Goal: Task Accomplishment & Management: Complete application form

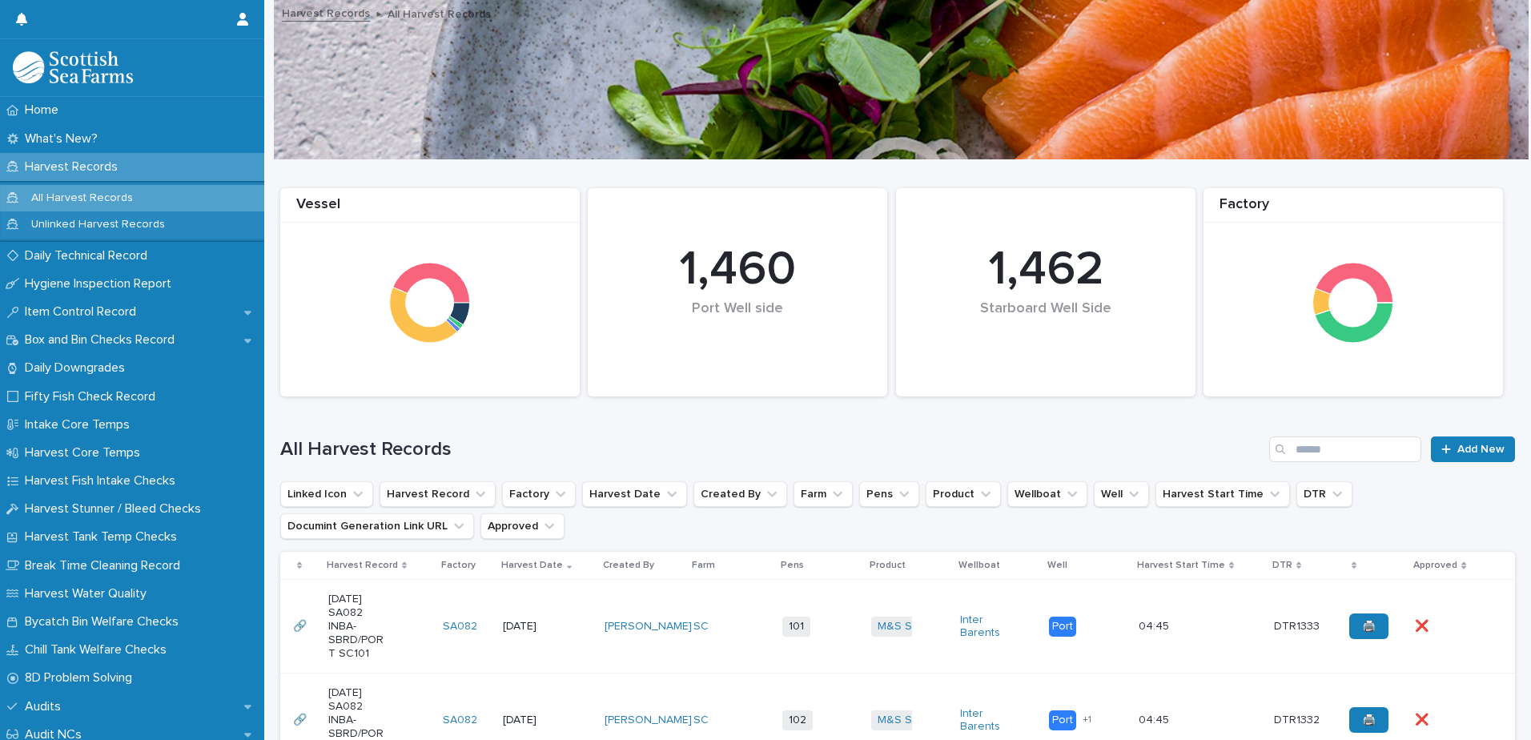
scroll to position [647, 0]
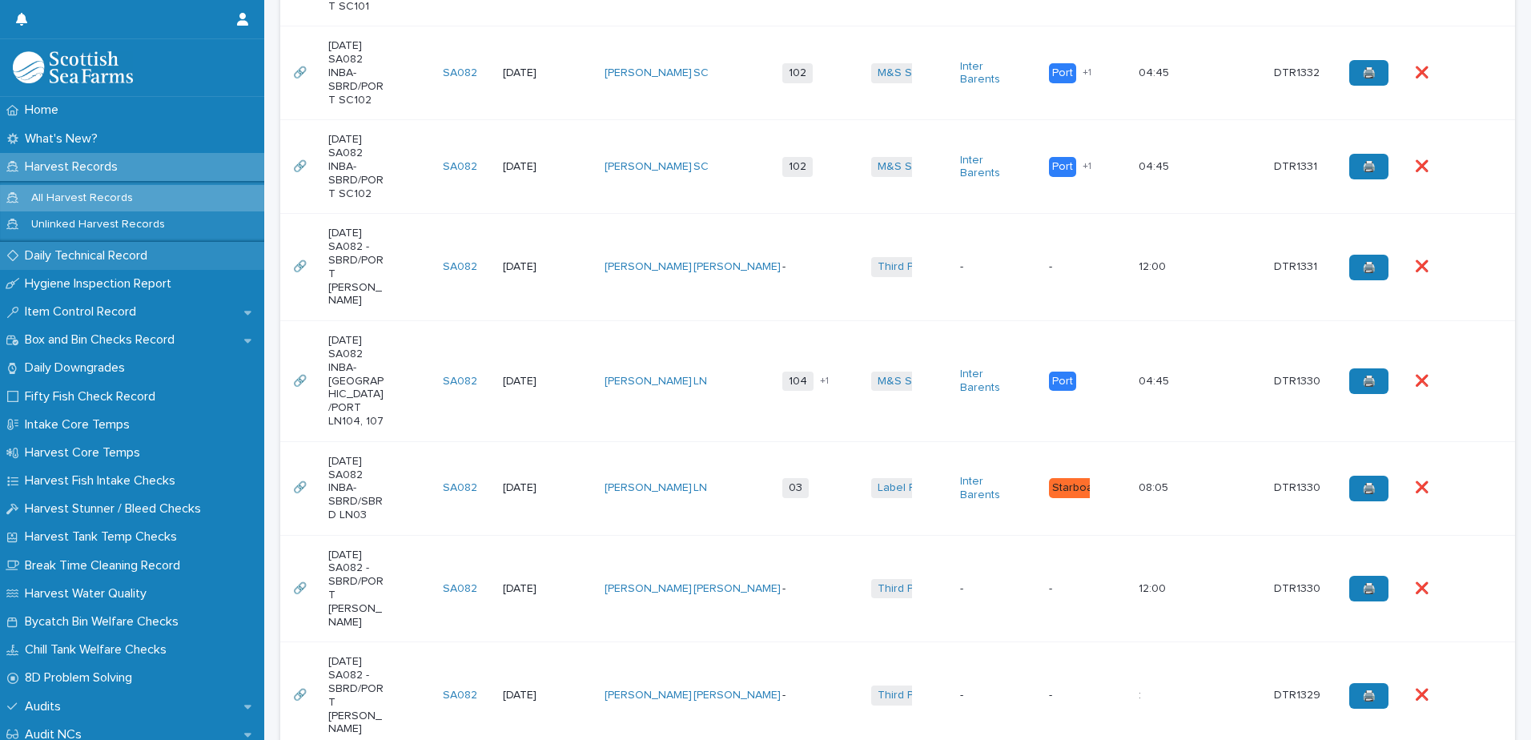
click at [103, 255] on p "Daily Technical Record" at bounding box center [89, 255] width 142 height 15
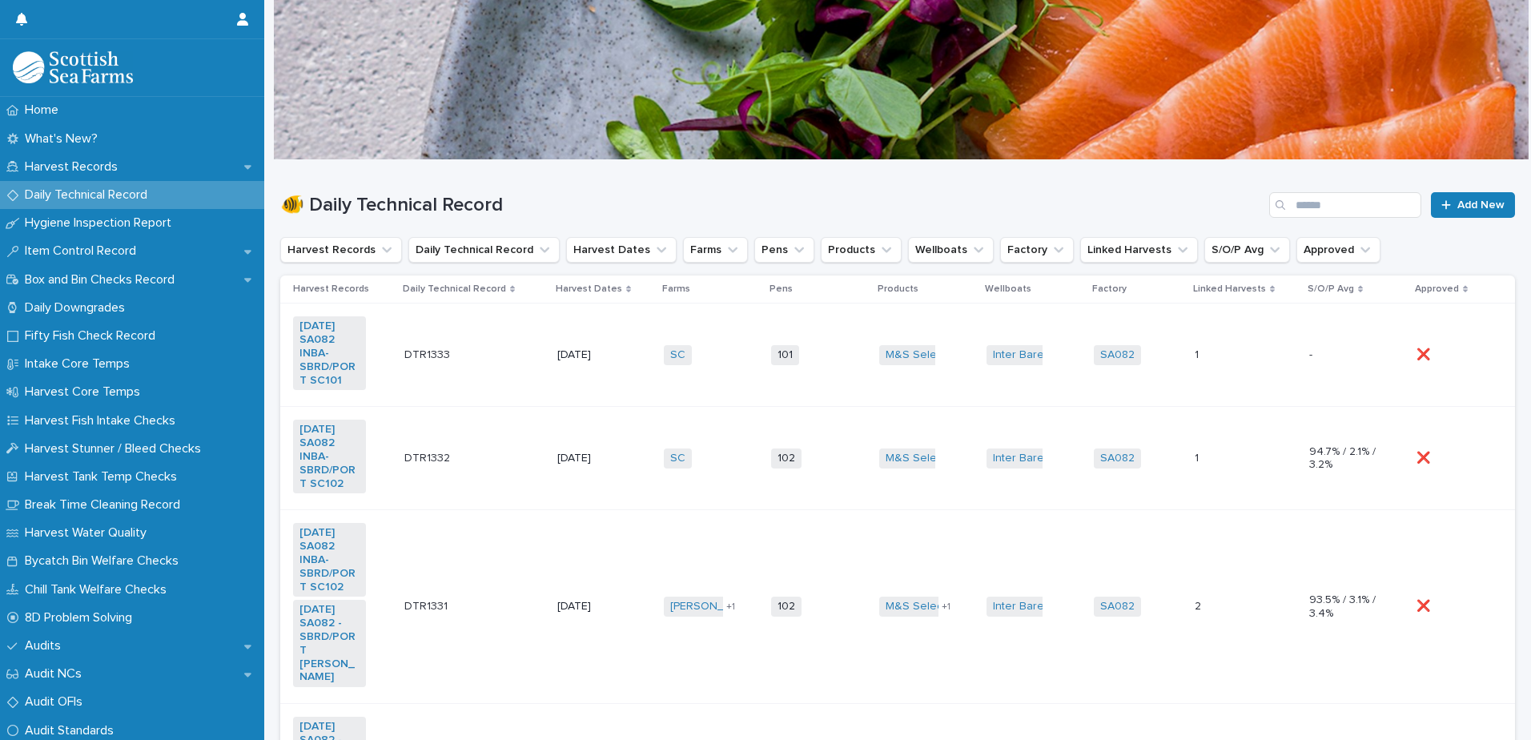
click at [657, 324] on td "SC + 0" at bounding box center [710, 354] width 107 height 103
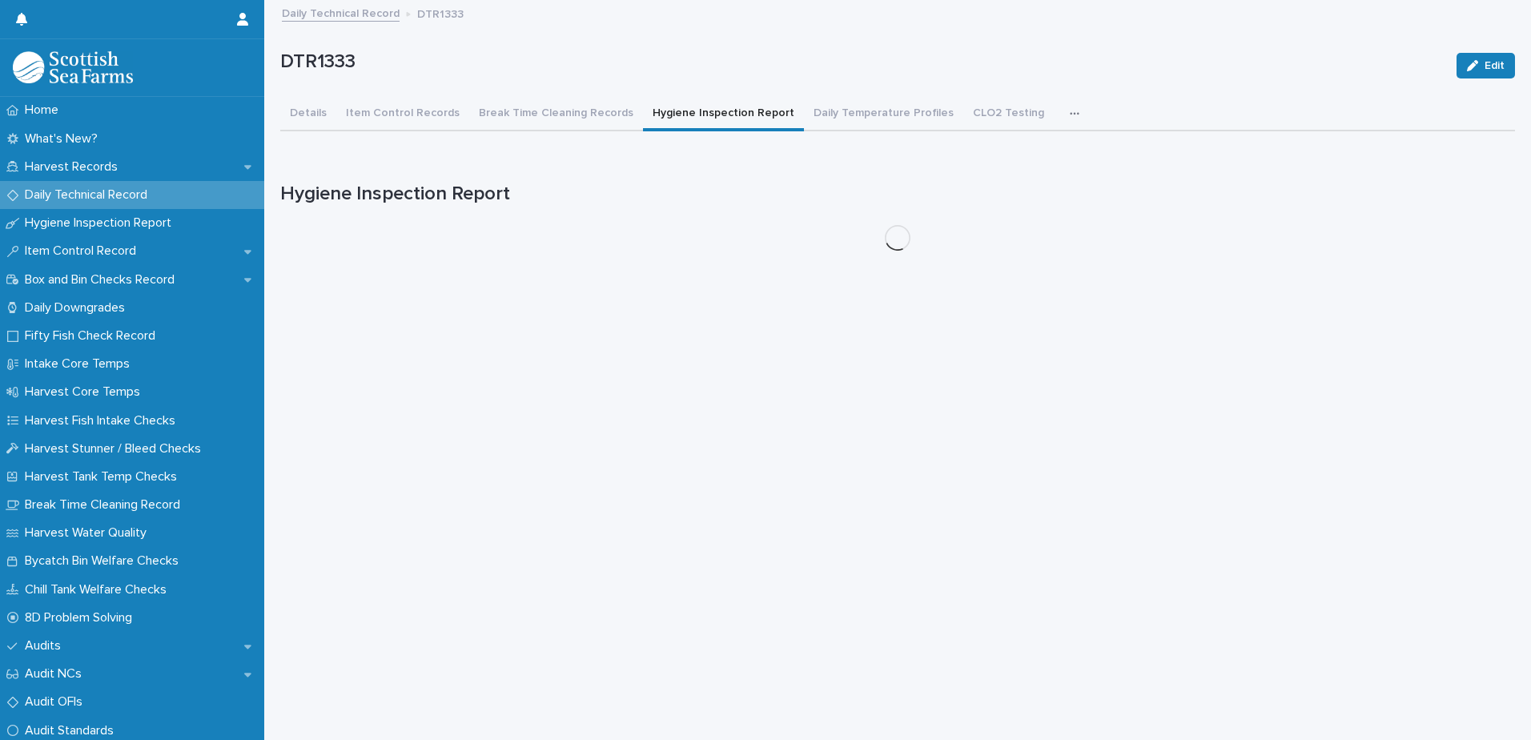
click at [694, 115] on button "Hygiene Inspection Report" at bounding box center [723, 115] width 161 height 34
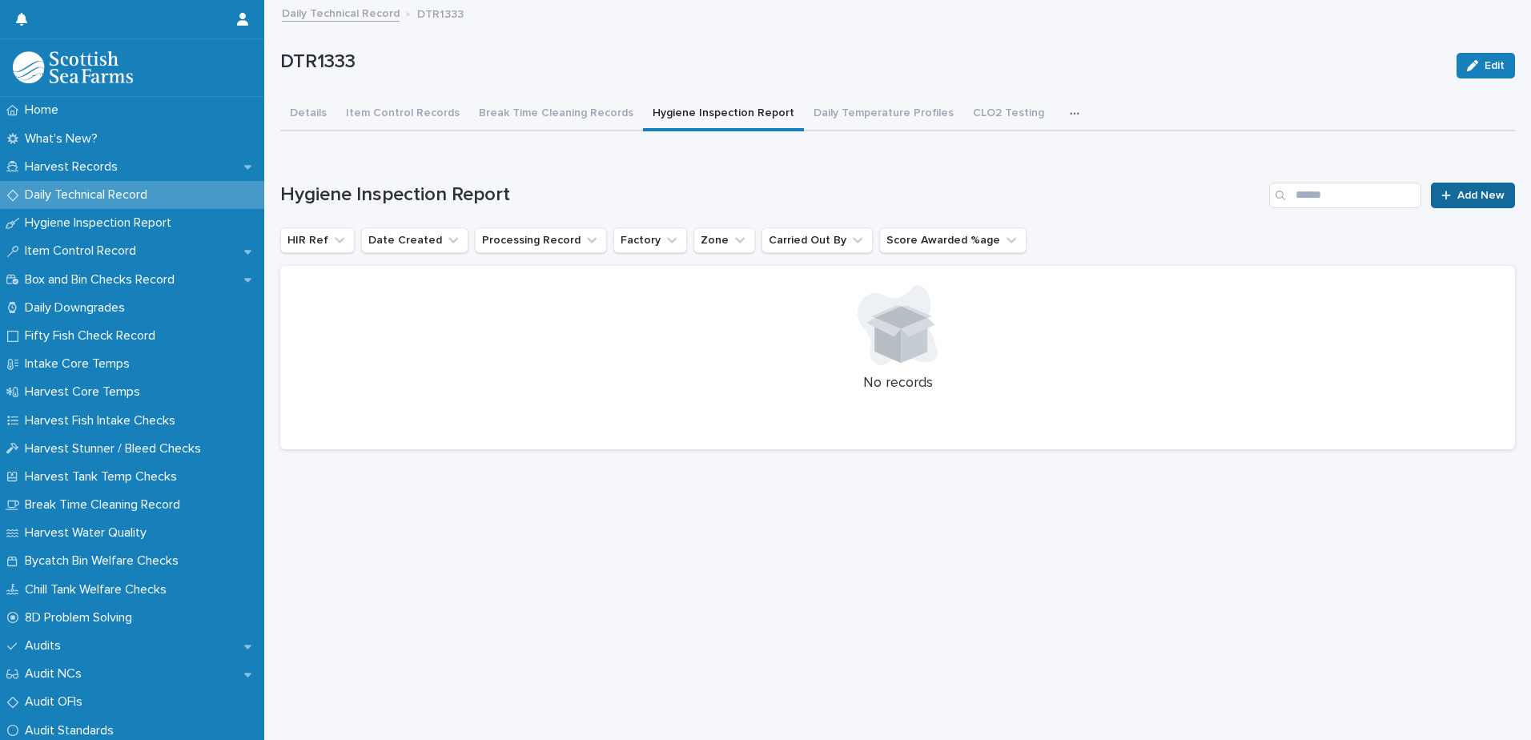
click at [1470, 199] on span "Add New" at bounding box center [1480, 195] width 47 height 11
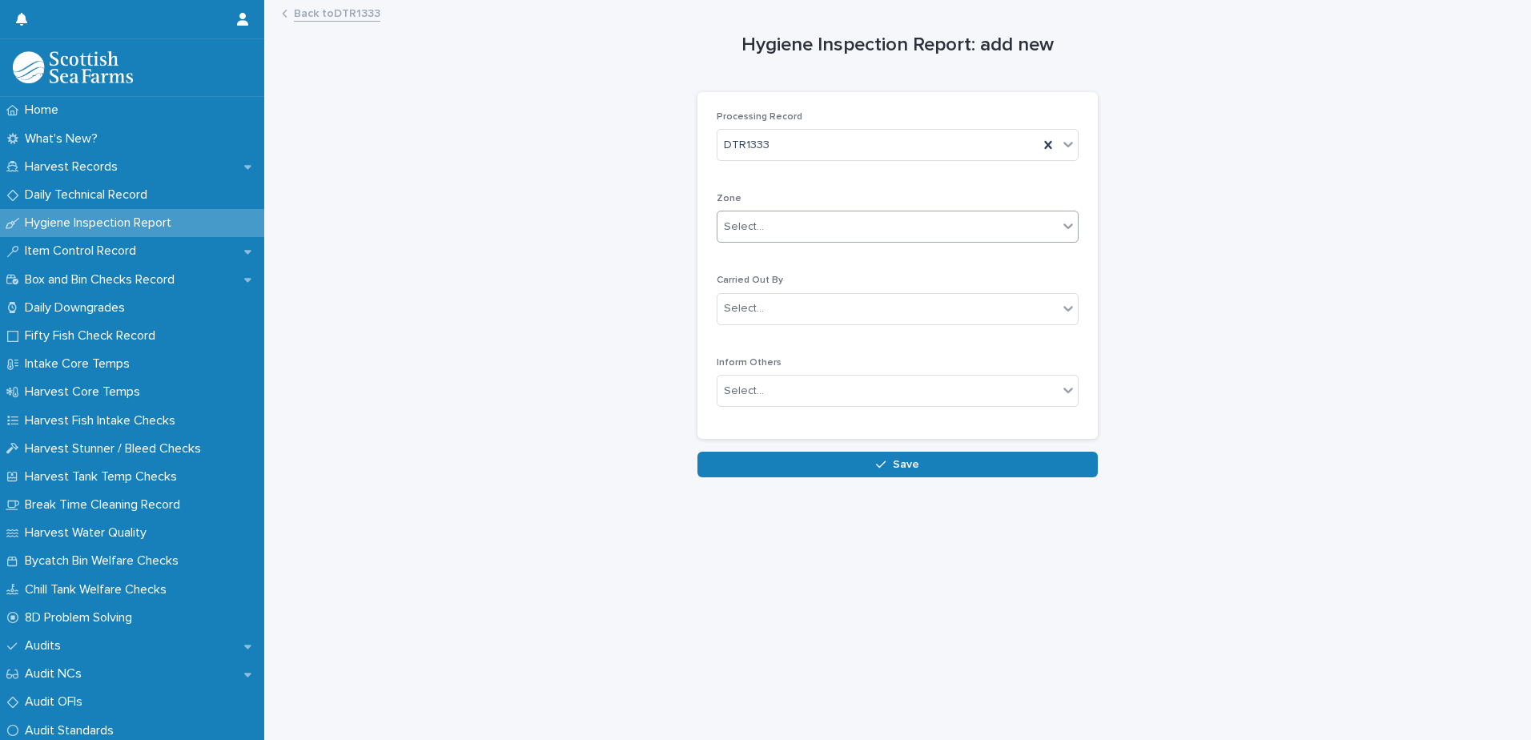
click at [819, 227] on div "Select..." at bounding box center [888, 227] width 340 height 26
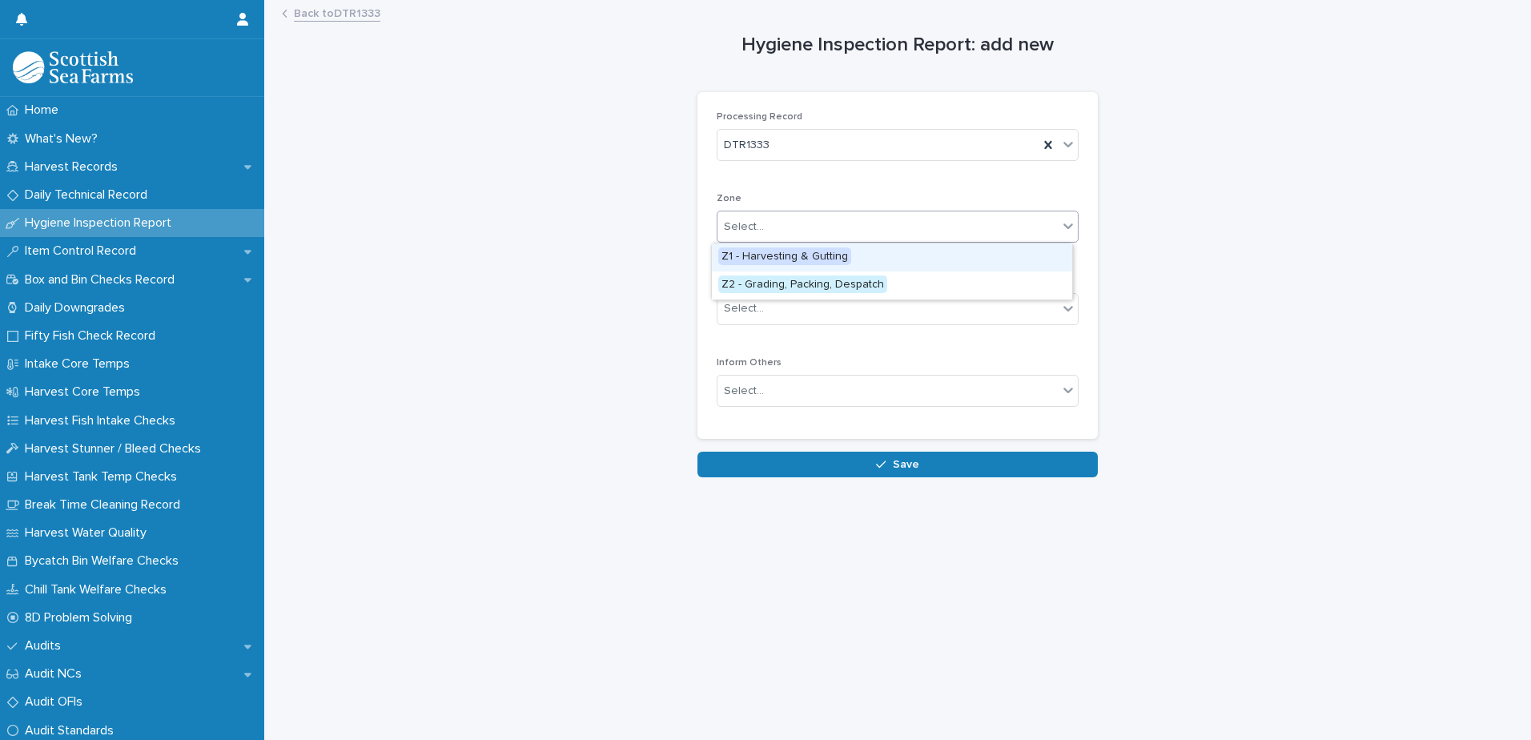
click at [819, 252] on span "Z1 - Harvesting & Gutting" at bounding box center [784, 256] width 133 height 18
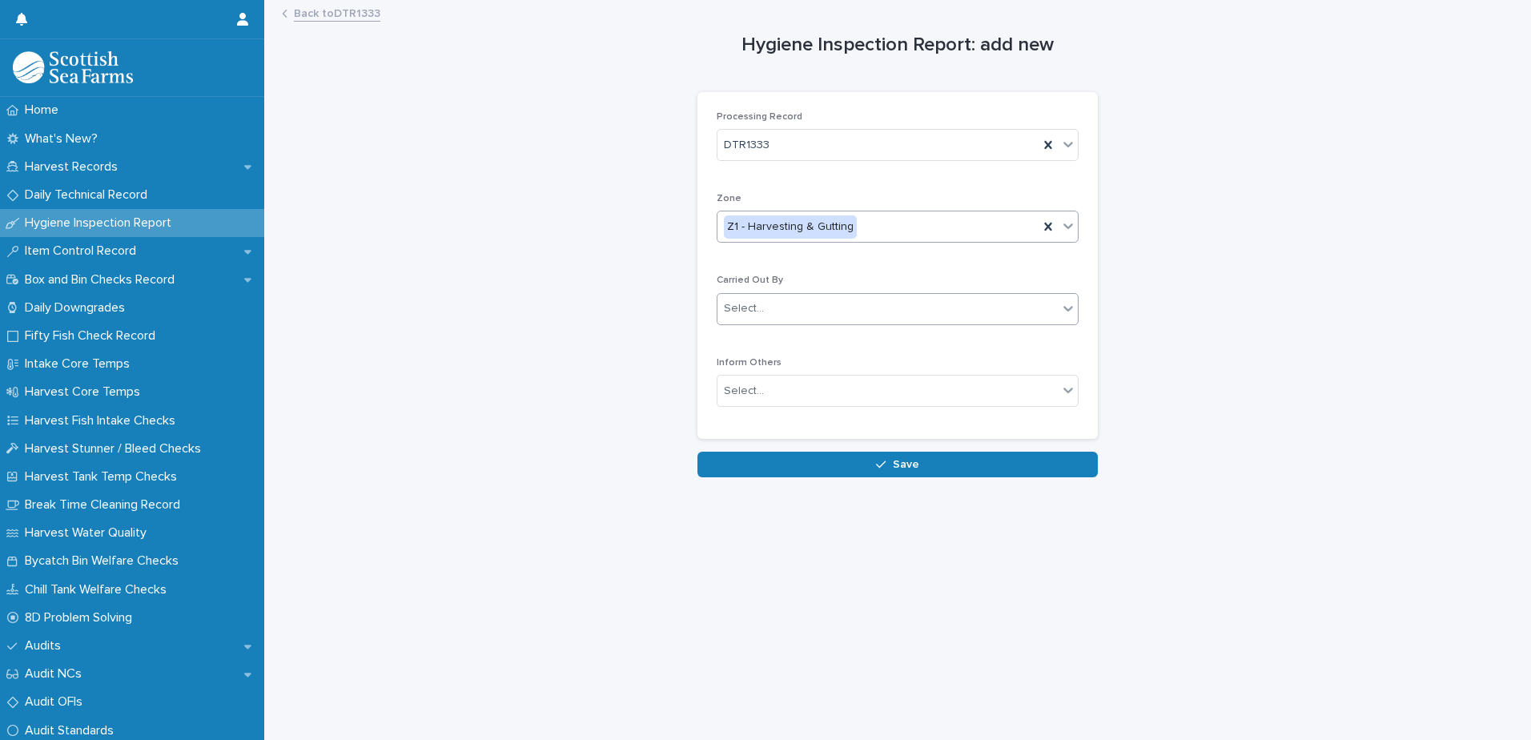
click at [866, 309] on div "Select..." at bounding box center [888, 308] width 340 height 26
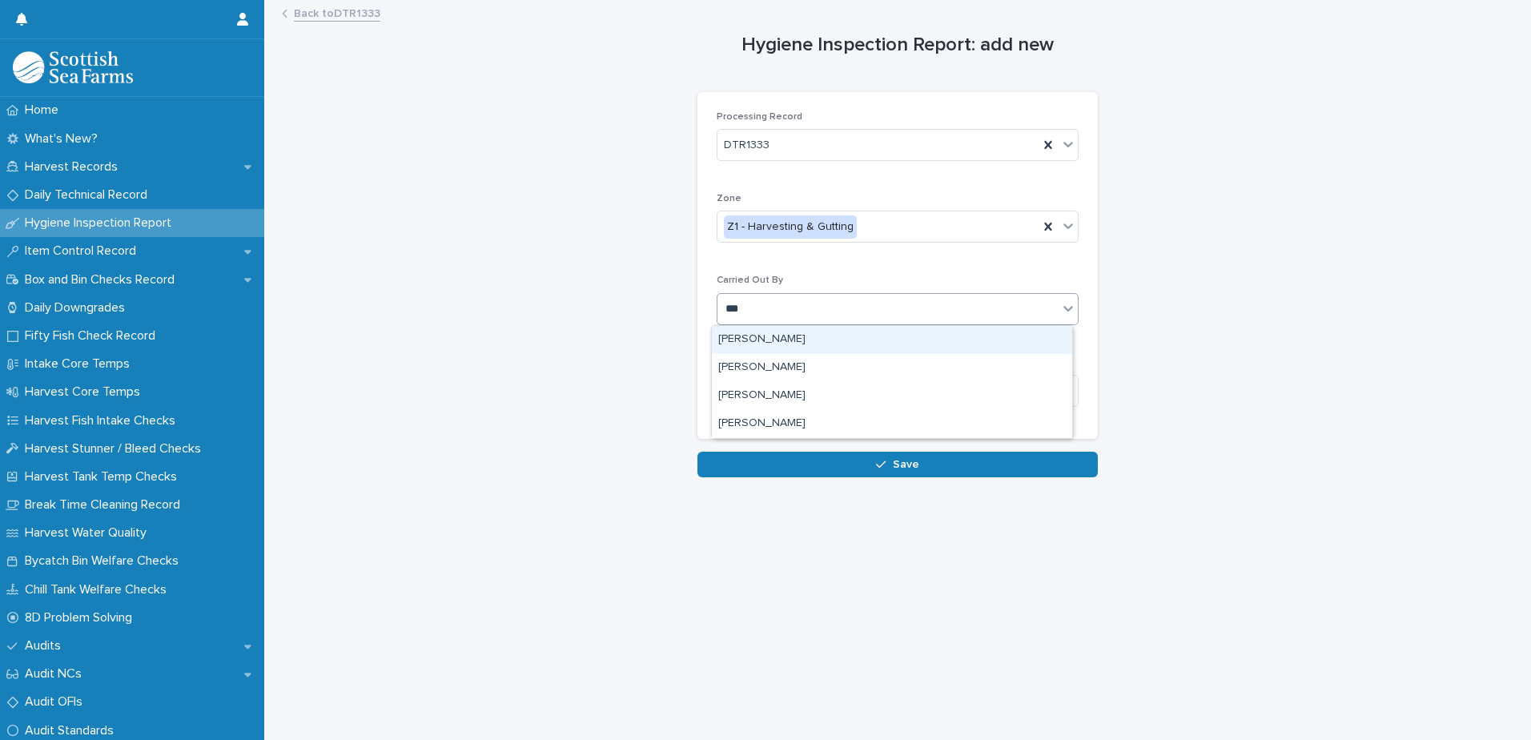
type input "****"
click at [818, 339] on div "[PERSON_NAME]" at bounding box center [892, 340] width 360 height 28
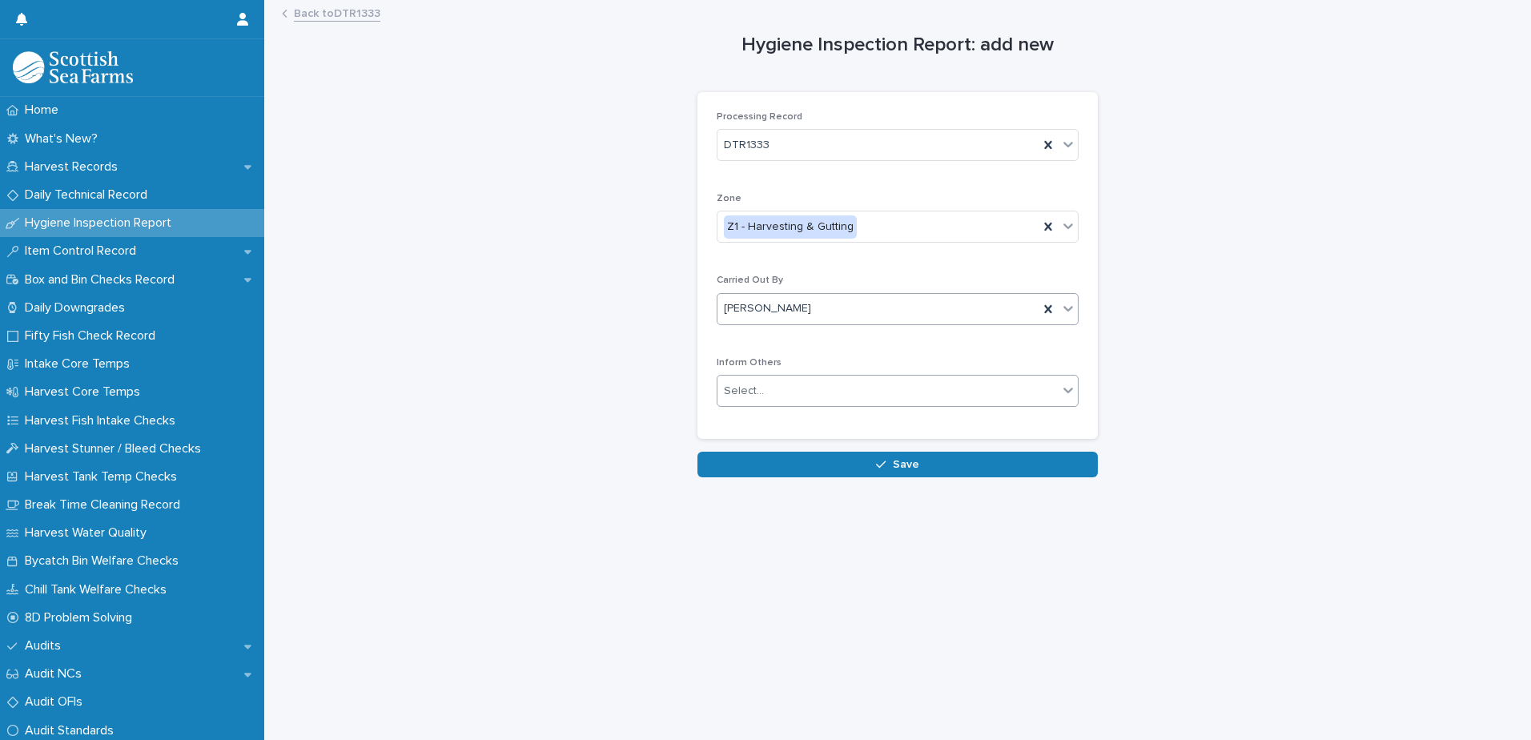
click at [810, 391] on div "Select..." at bounding box center [888, 391] width 340 height 26
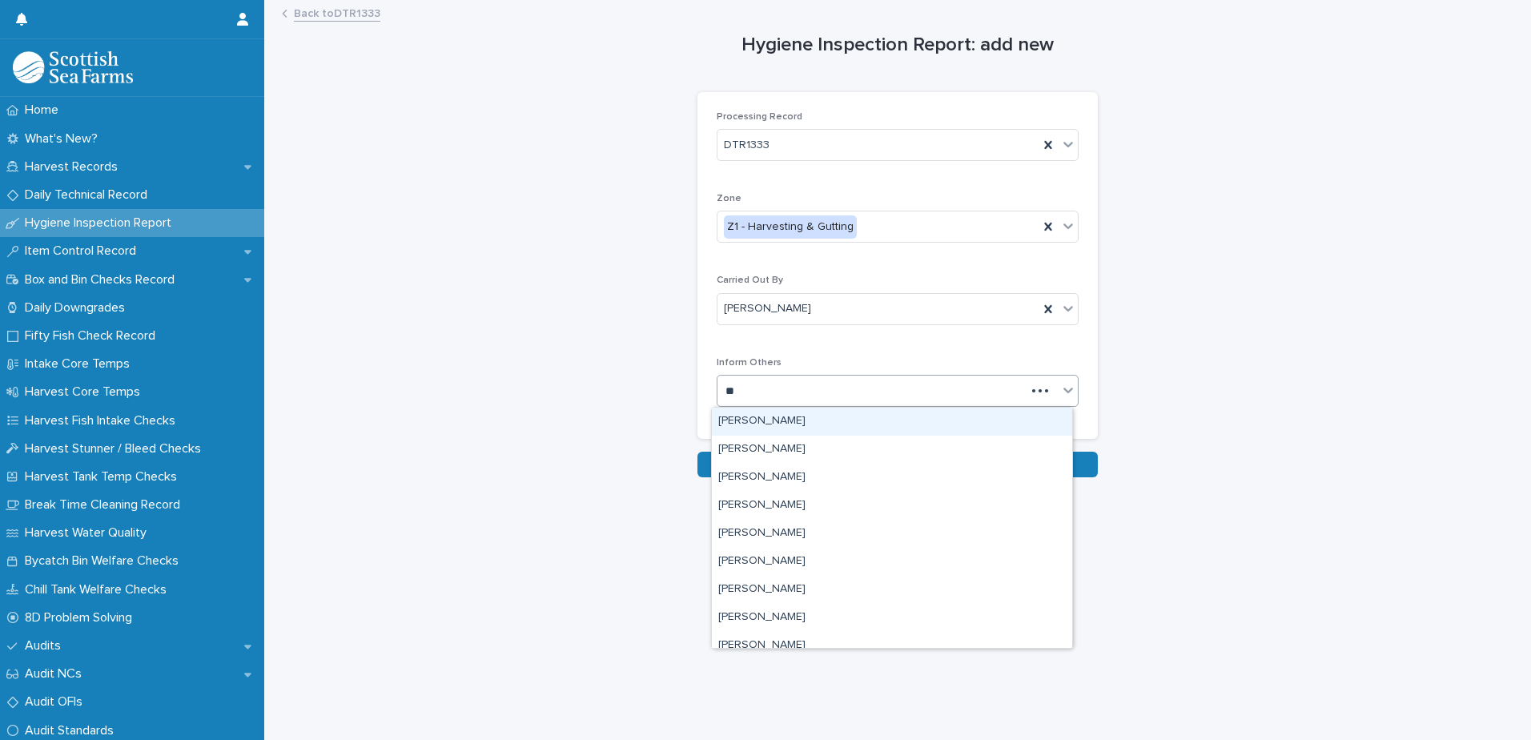
type input "***"
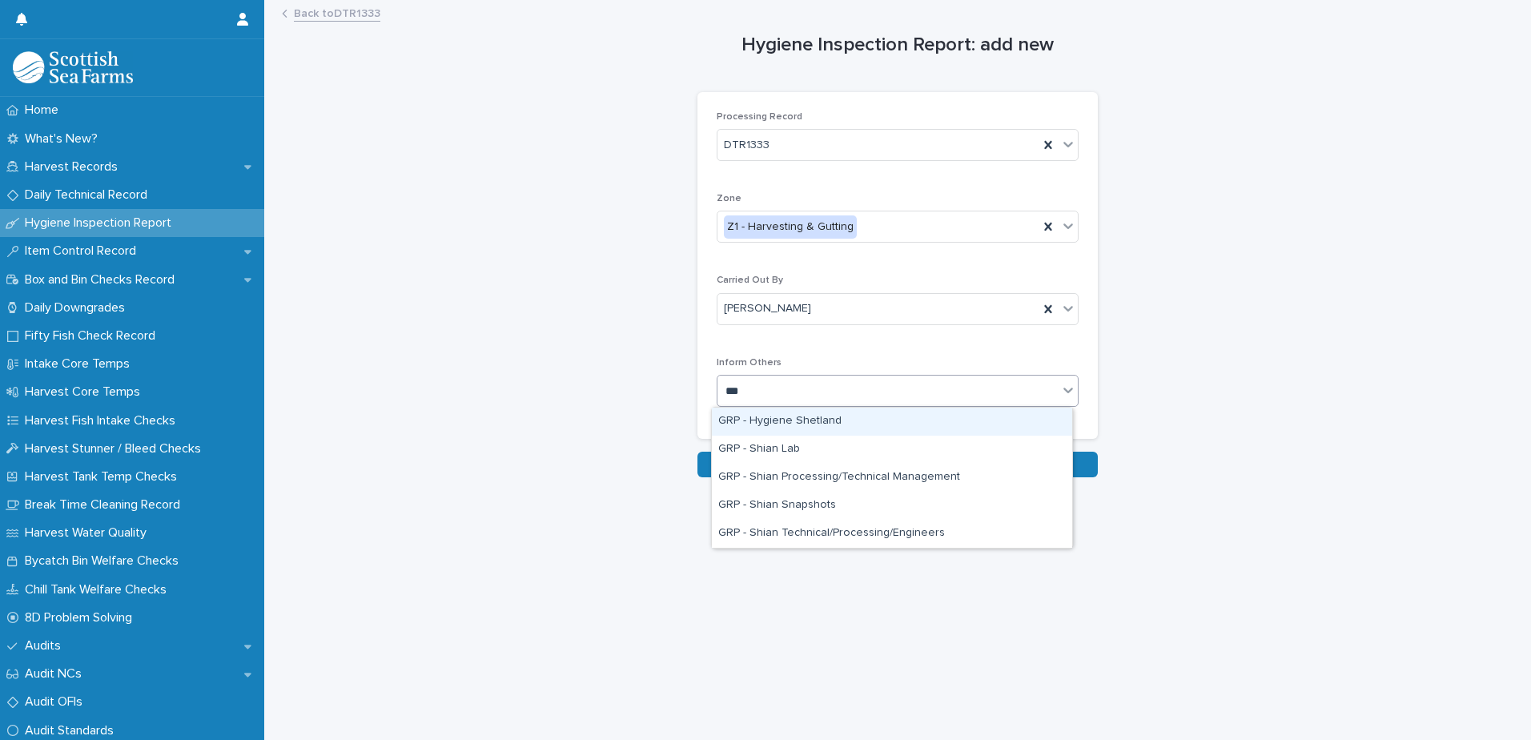
click at [813, 422] on div "GRP - Hygiene Shetland" at bounding box center [892, 422] width 360 height 28
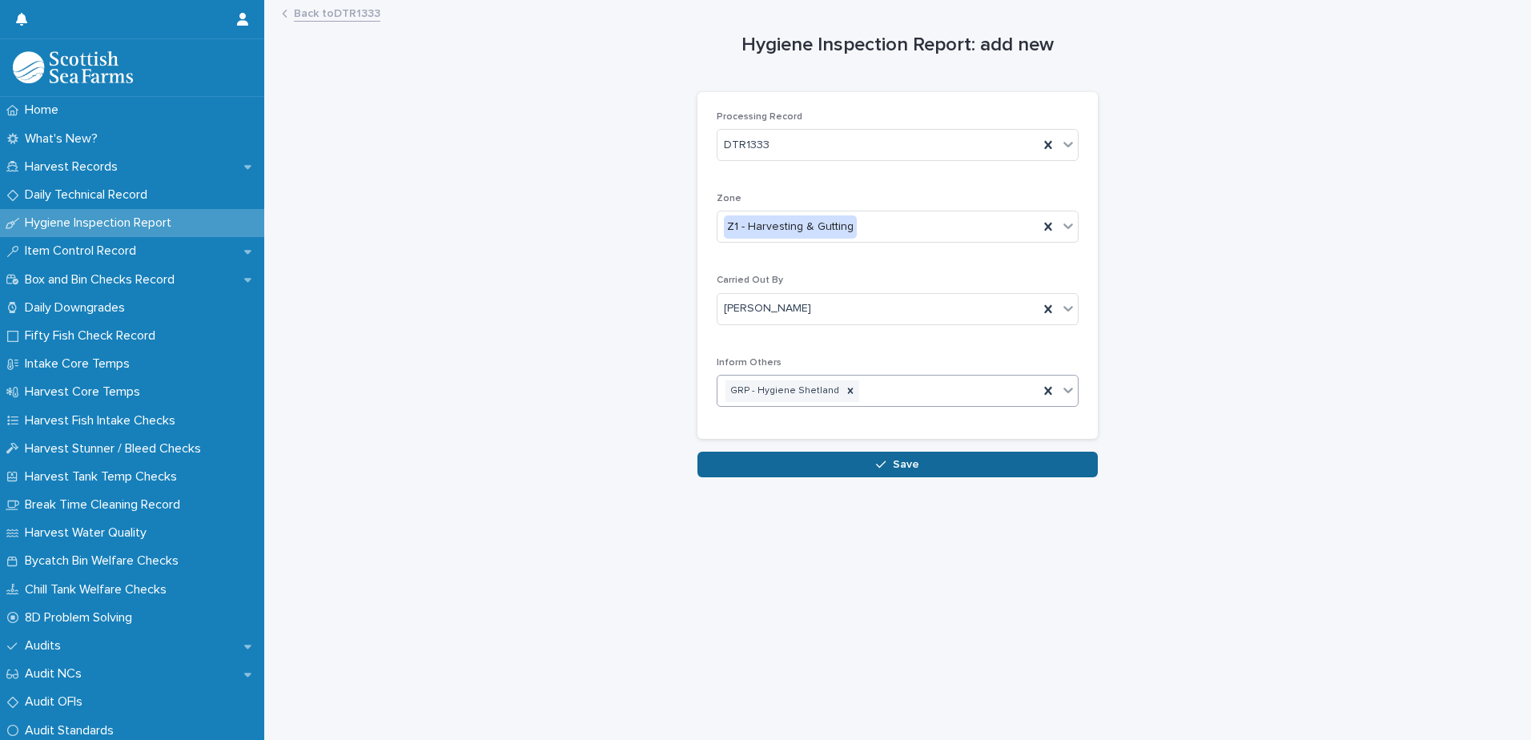
click at [835, 469] on button "Save" at bounding box center [897, 465] width 400 height 26
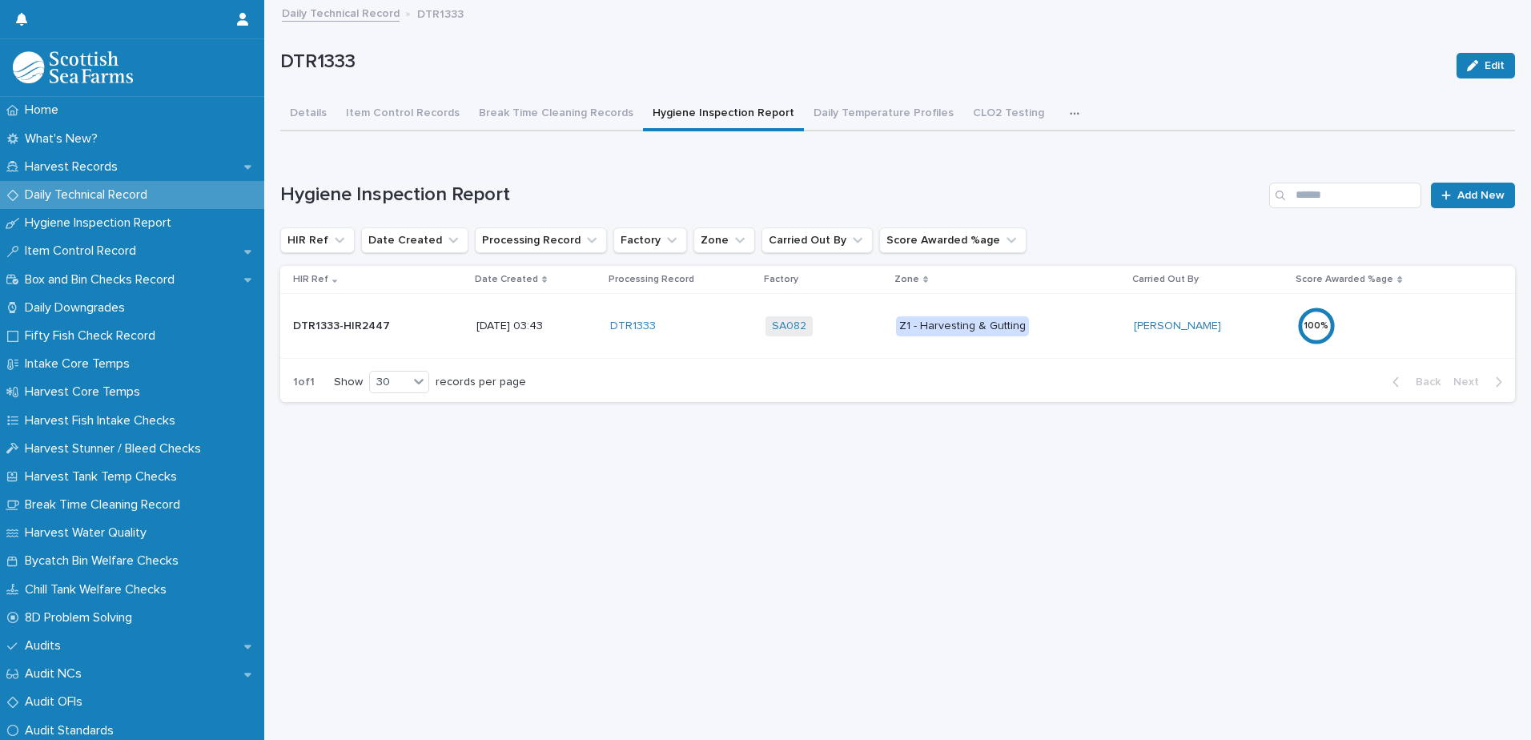
click at [1408, 337] on div "100 %" at bounding box center [1367, 326] width 140 height 38
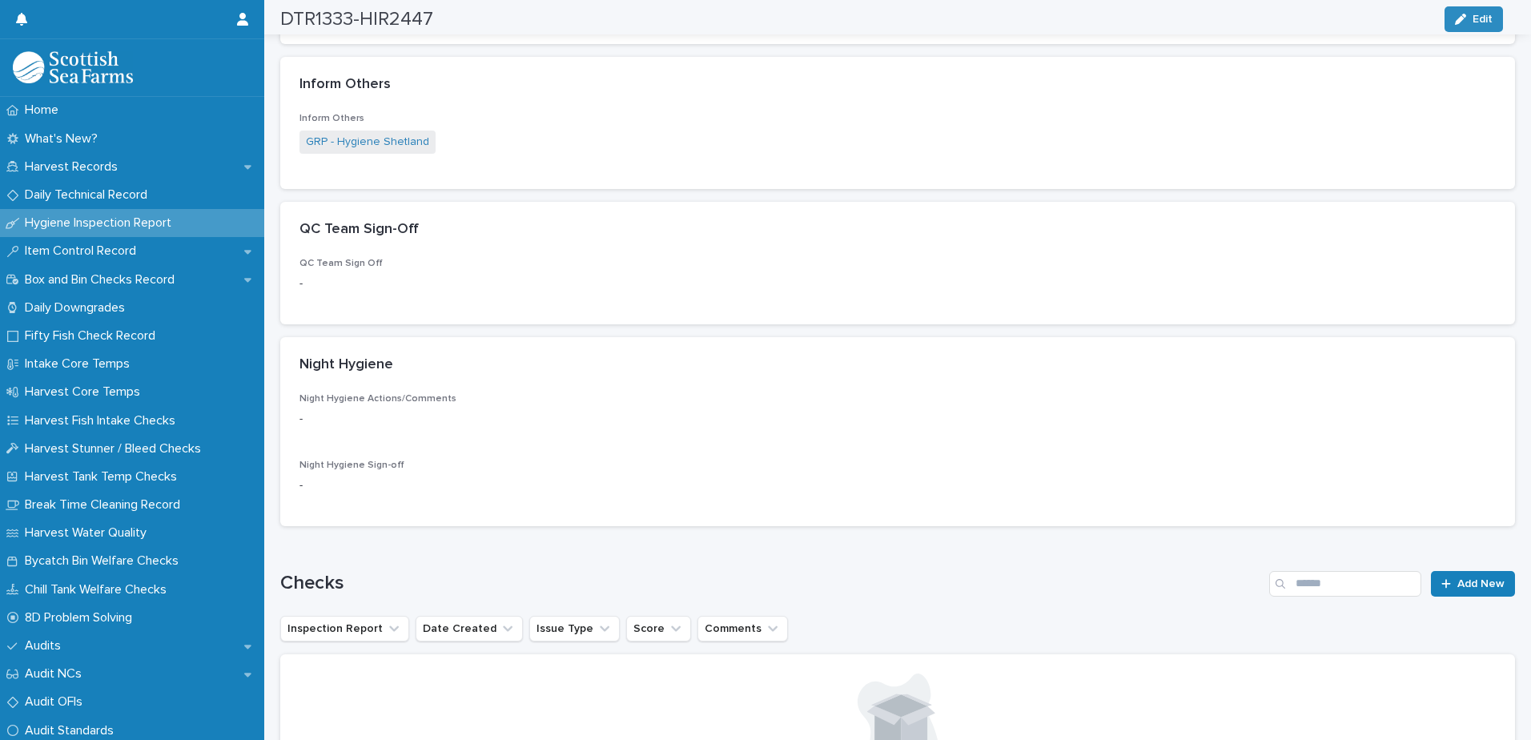
scroll to position [400, 0]
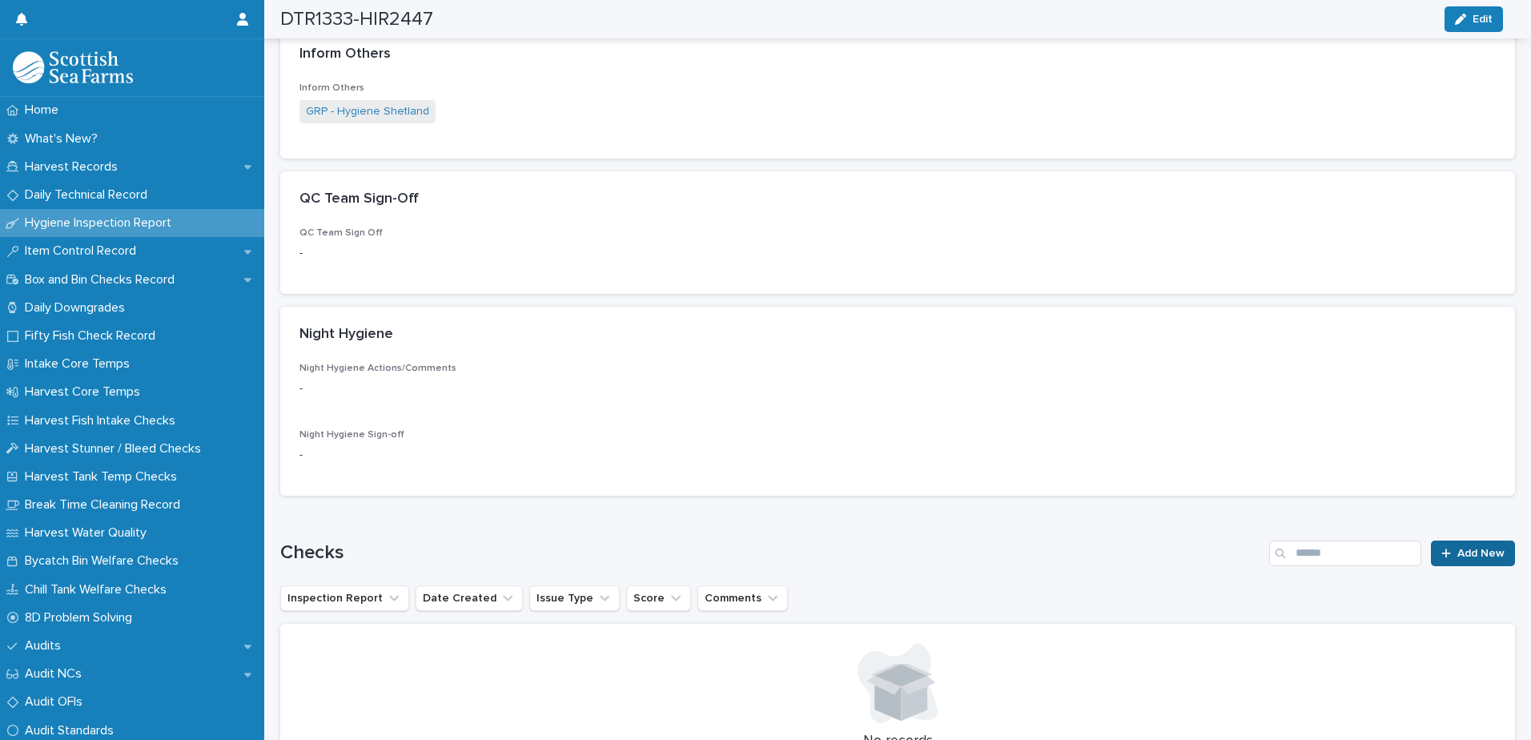
click at [1459, 548] on span "Add New" at bounding box center [1480, 553] width 47 height 11
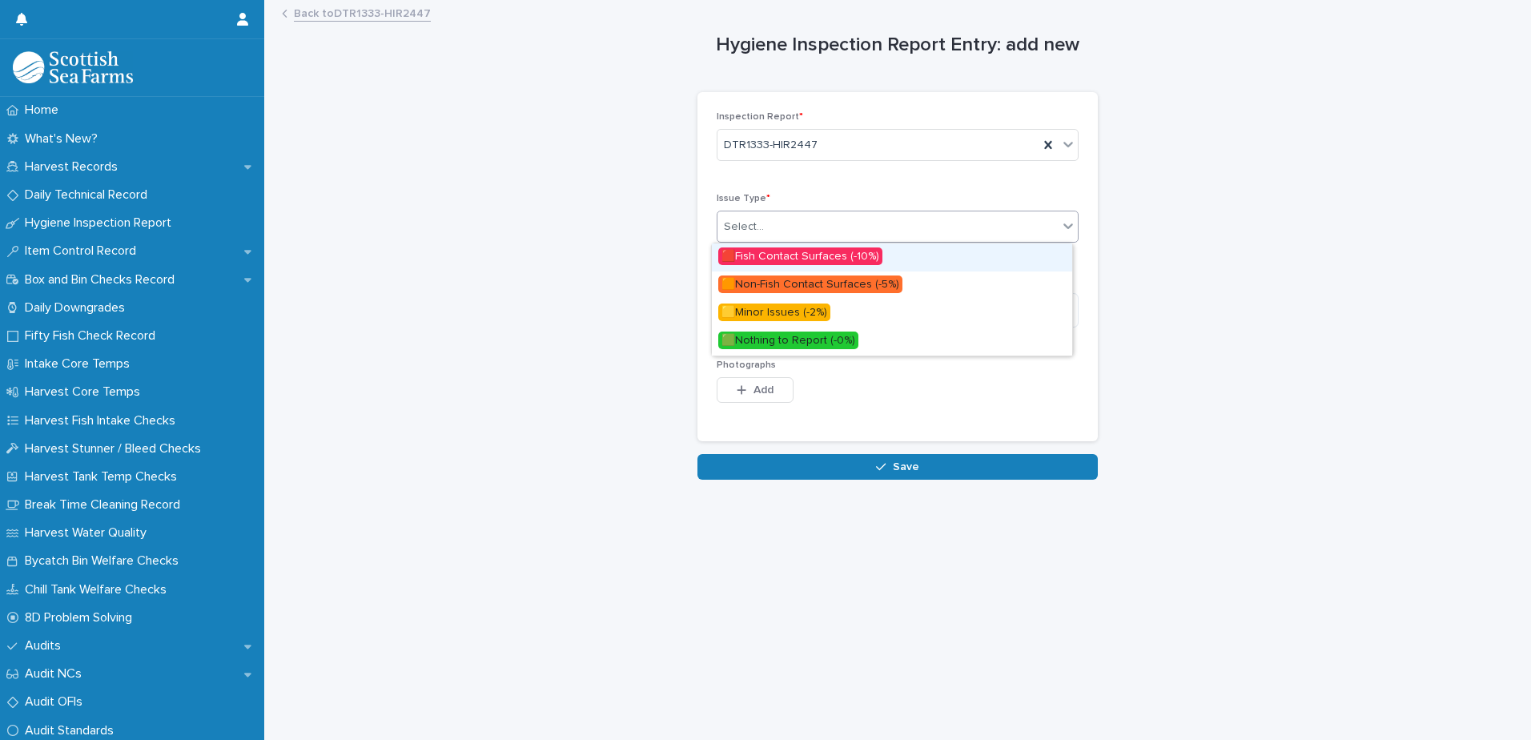
click at [866, 231] on div "Select..." at bounding box center [888, 227] width 340 height 26
click at [845, 257] on span "🟥Fish Contact Surfaces (-10%)" at bounding box center [800, 256] width 164 height 18
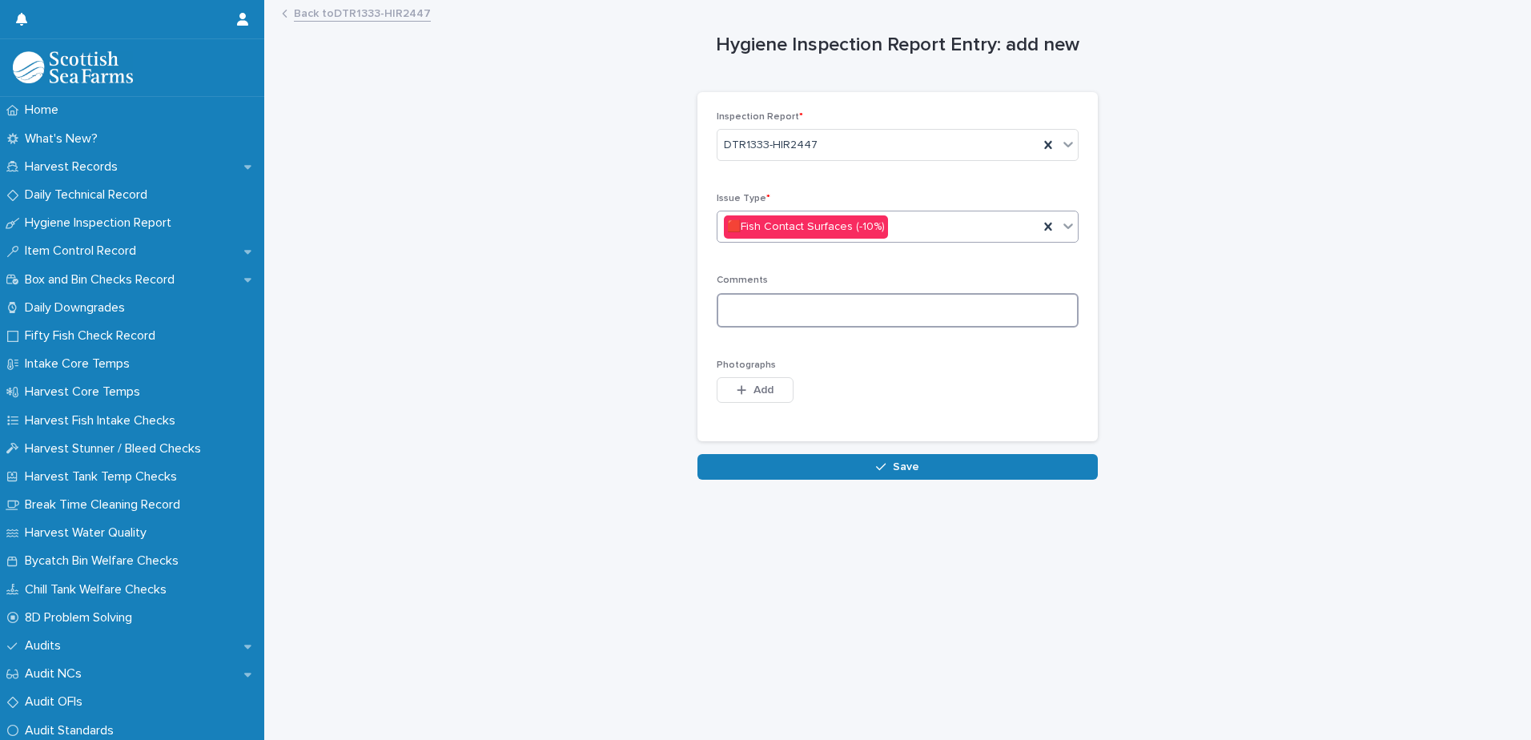
click at [837, 310] on textarea at bounding box center [898, 310] width 362 height 34
type textarea "********"
click at [758, 392] on span "Add" at bounding box center [764, 389] width 20 height 11
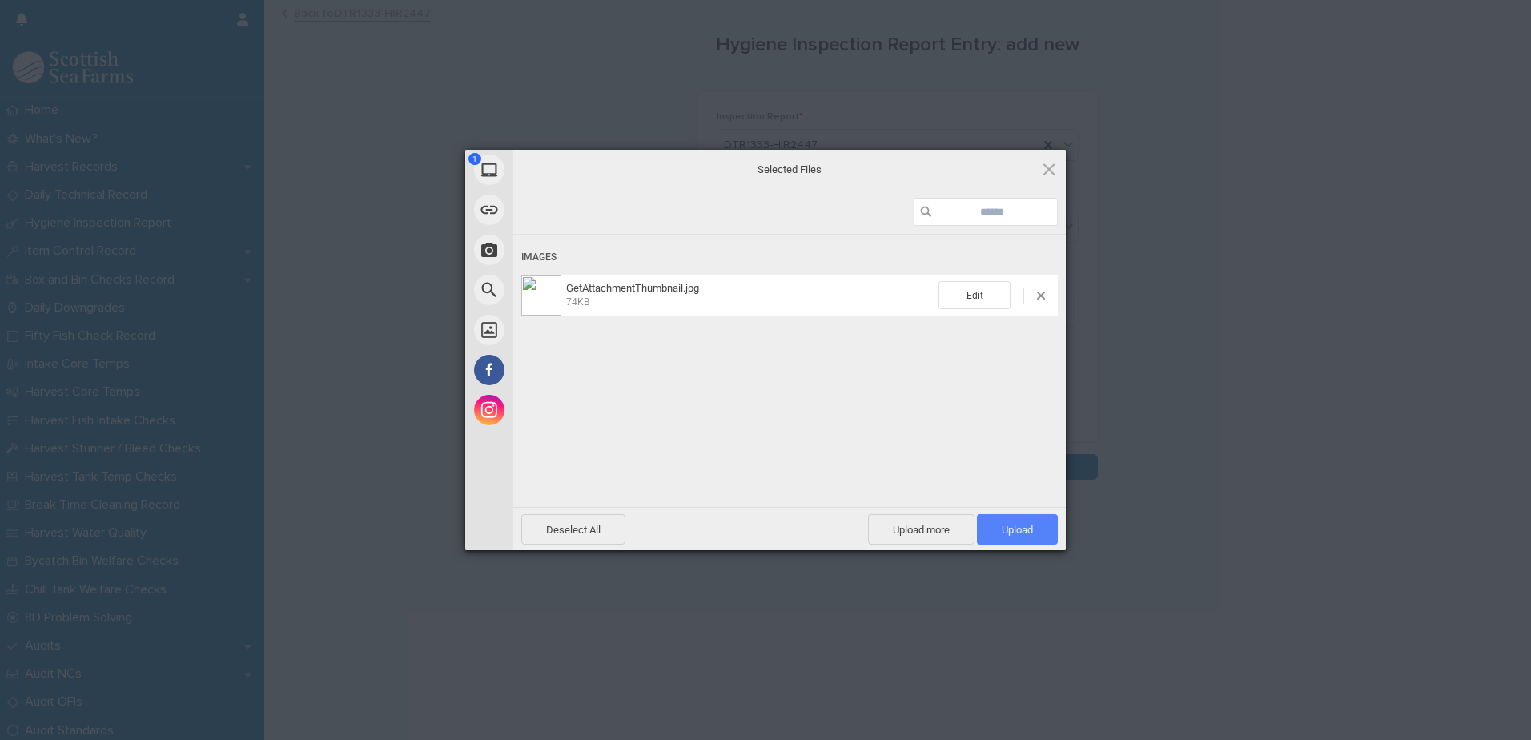
click at [1003, 533] on span "Upload 1" at bounding box center [1017, 530] width 31 height 12
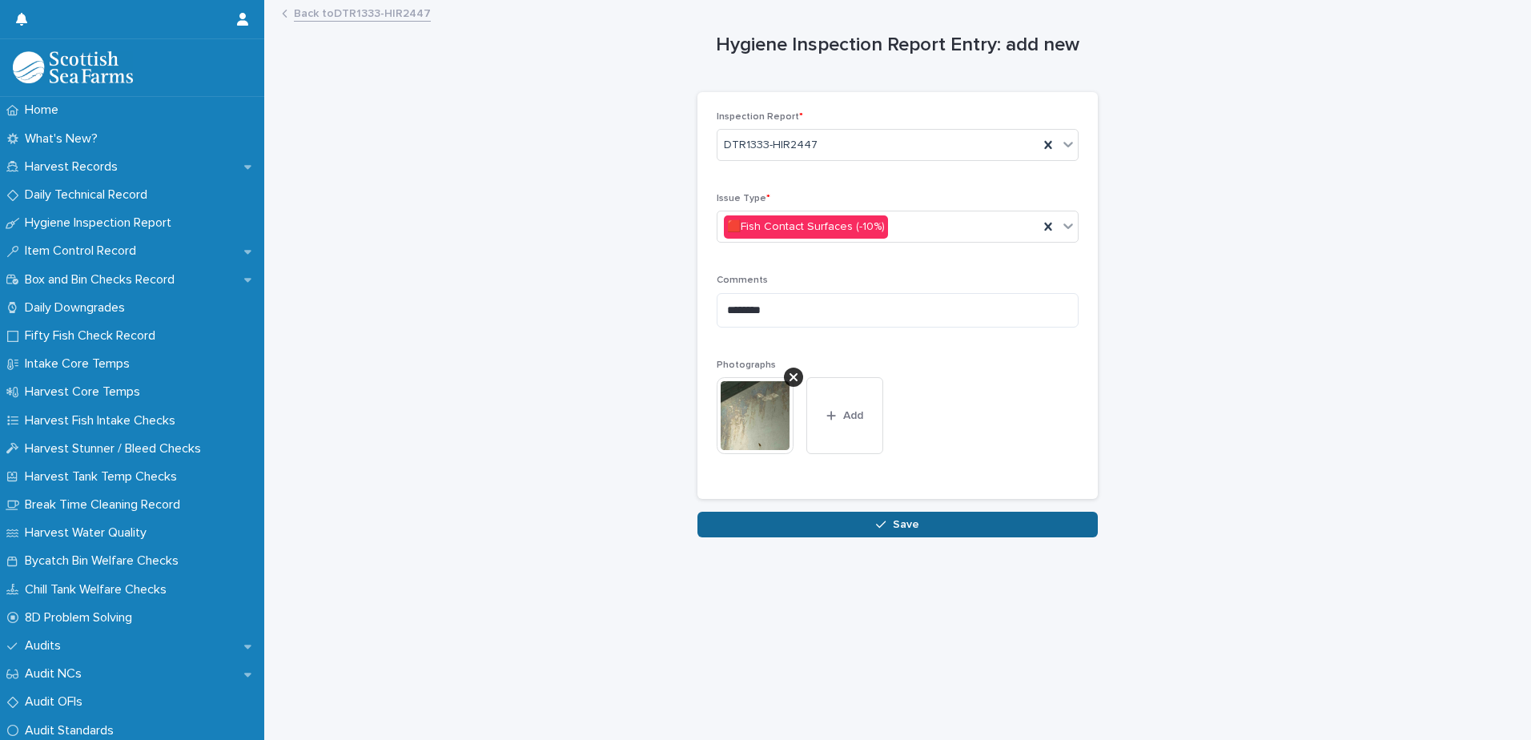
click at [903, 526] on span "Save" at bounding box center [906, 524] width 26 height 11
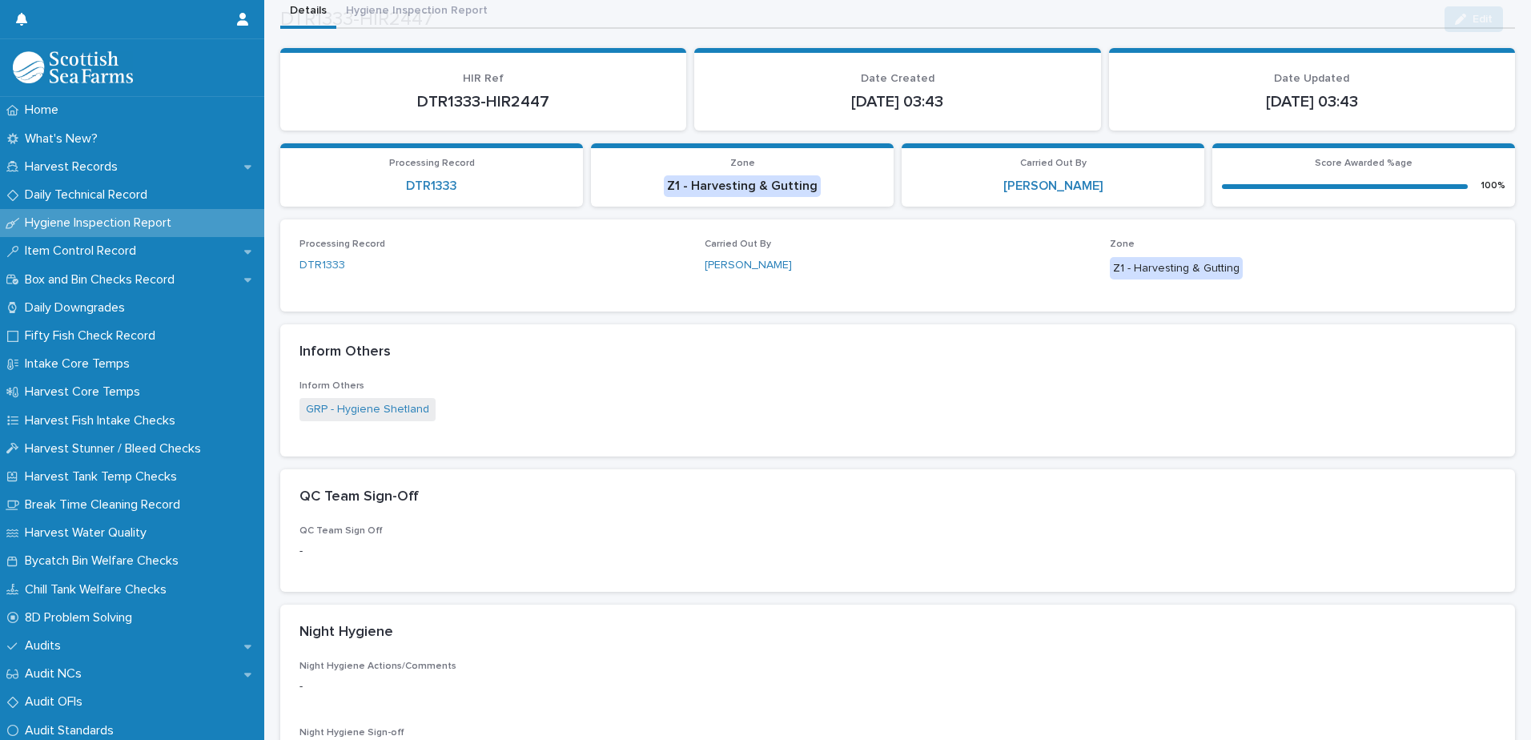
scroll to position [400, 0]
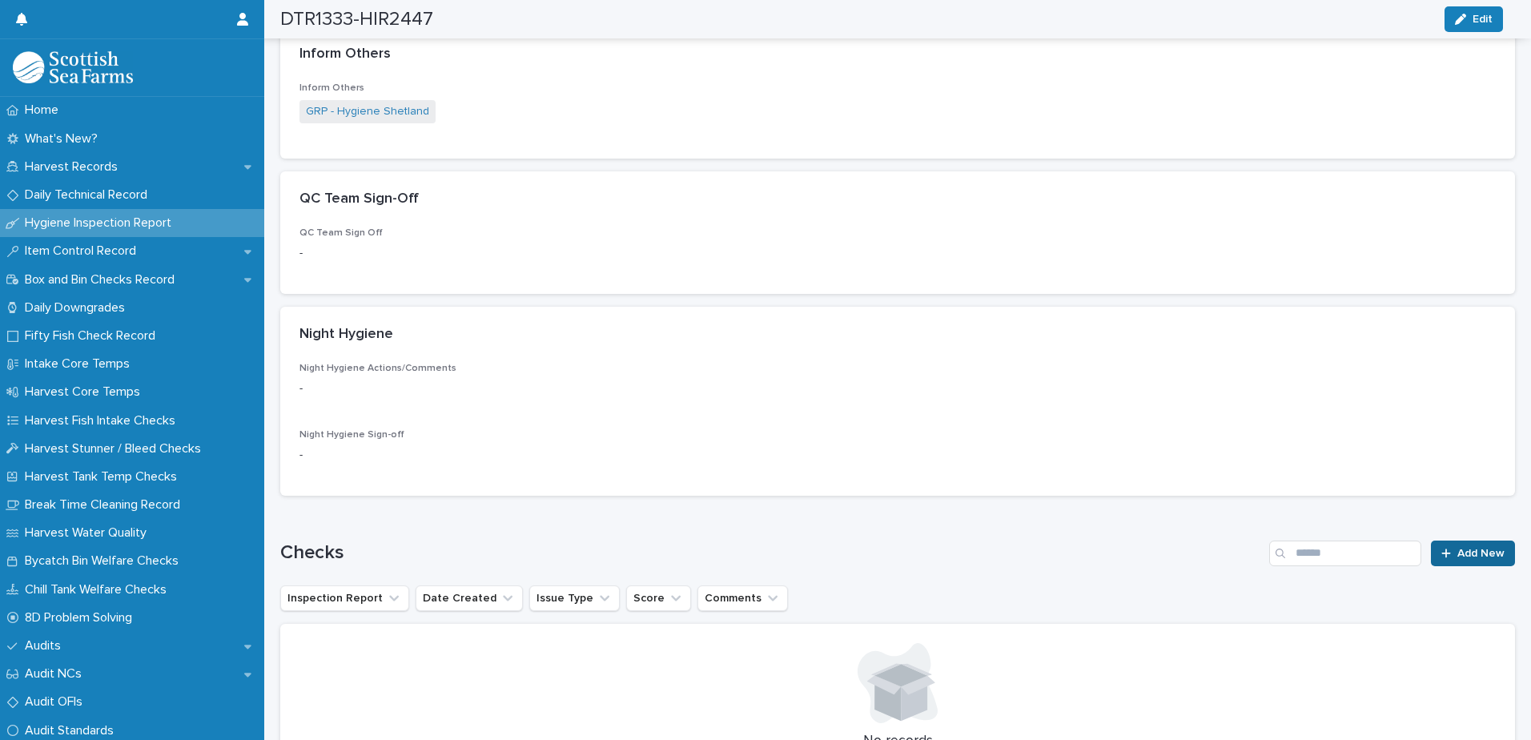
click at [1457, 549] on span "Add New" at bounding box center [1480, 553] width 47 height 11
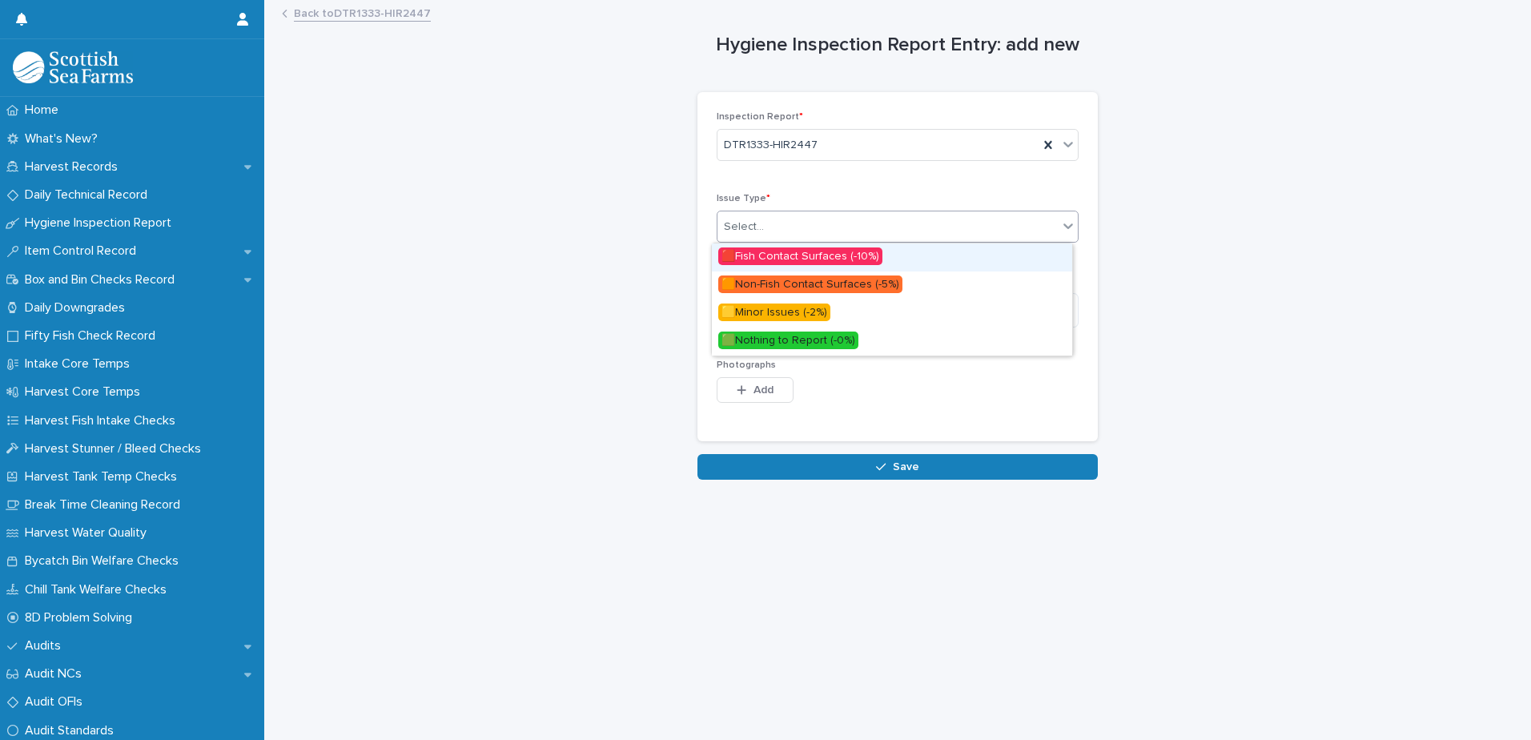
click at [834, 225] on div "Select..." at bounding box center [888, 227] width 340 height 26
click at [842, 255] on span "🟥Fish Contact Surfaces (-10%)" at bounding box center [800, 256] width 164 height 18
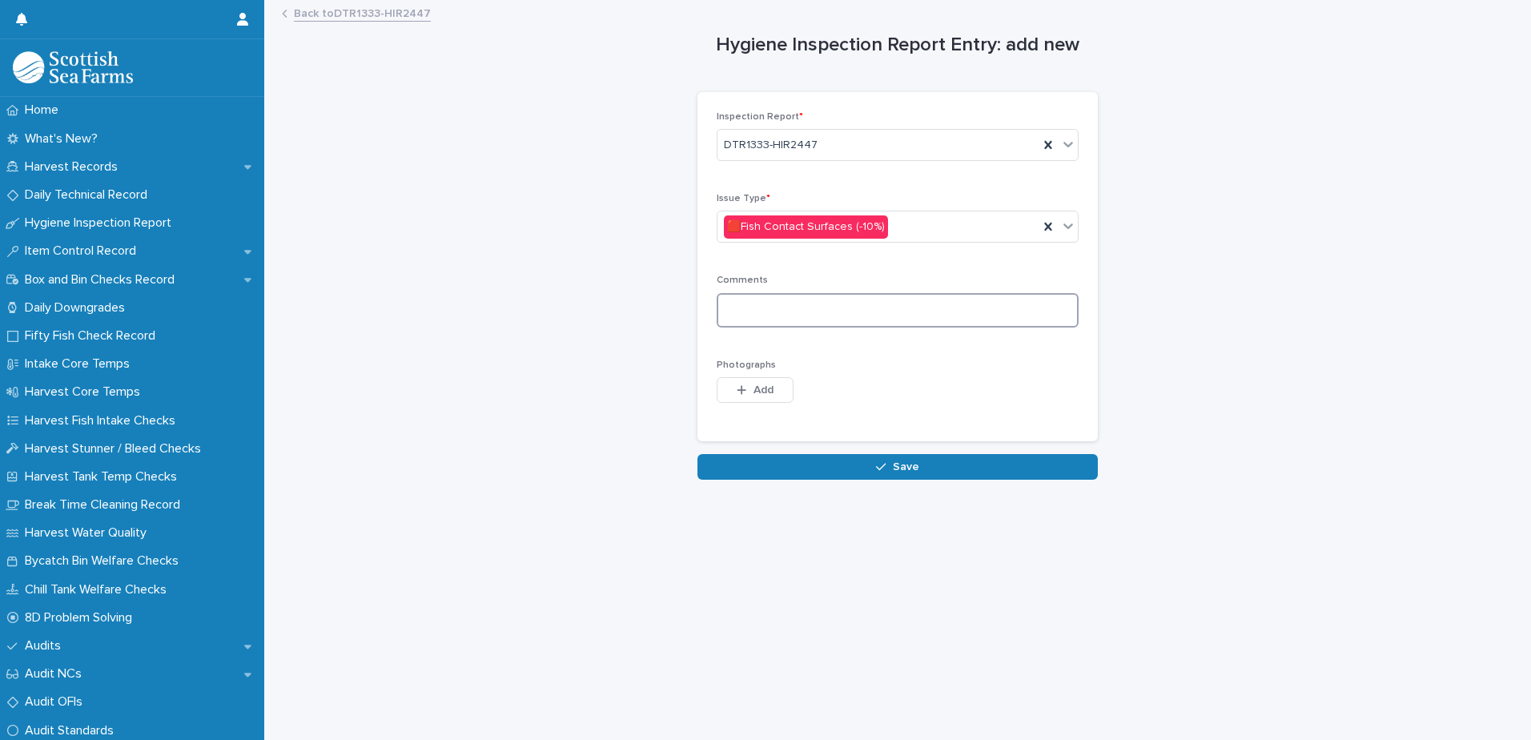
click at [858, 311] on textarea at bounding box center [898, 310] width 362 height 34
type textarea "********"
click at [738, 388] on icon "button" at bounding box center [742, 389] width 10 height 11
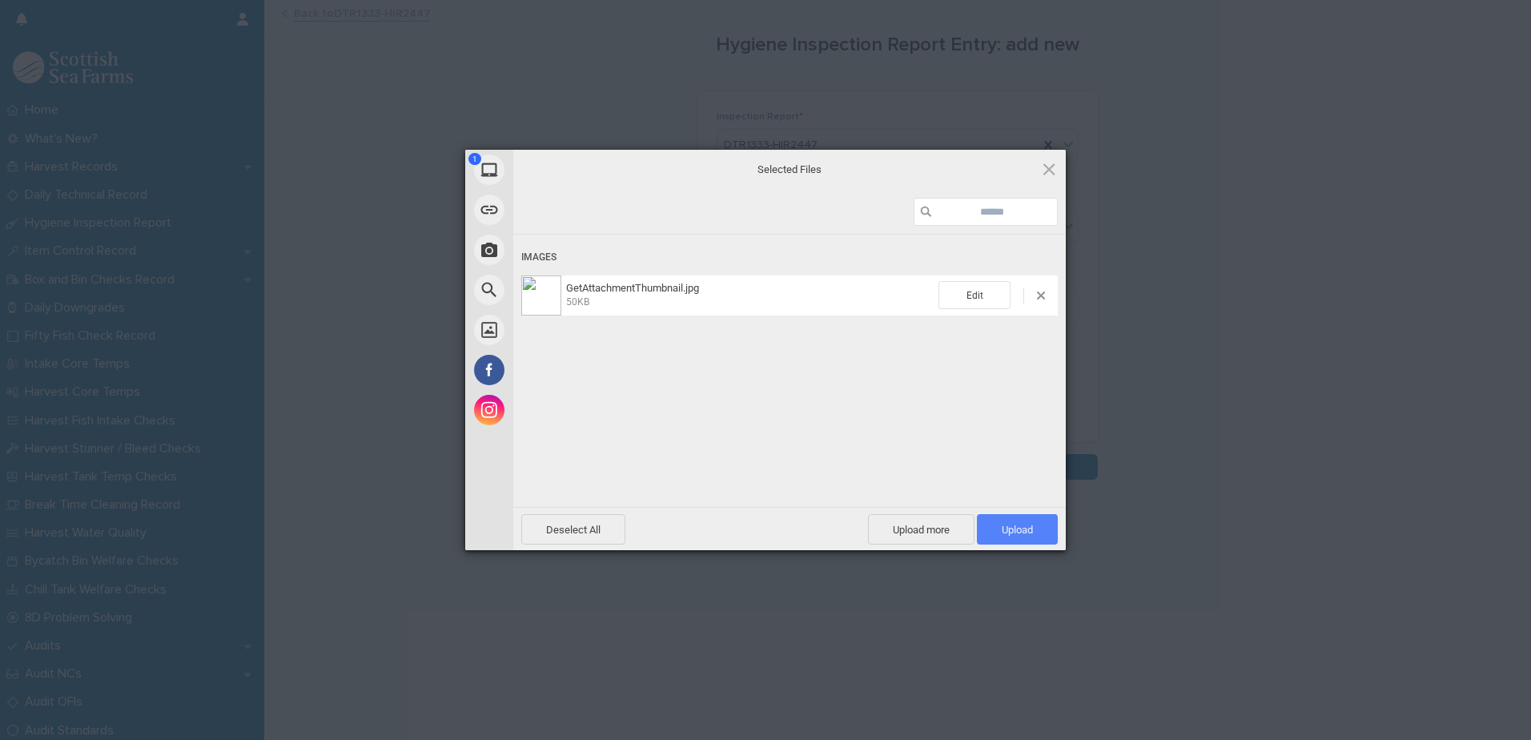
click at [1004, 532] on span "Upload 1" at bounding box center [1017, 530] width 31 height 12
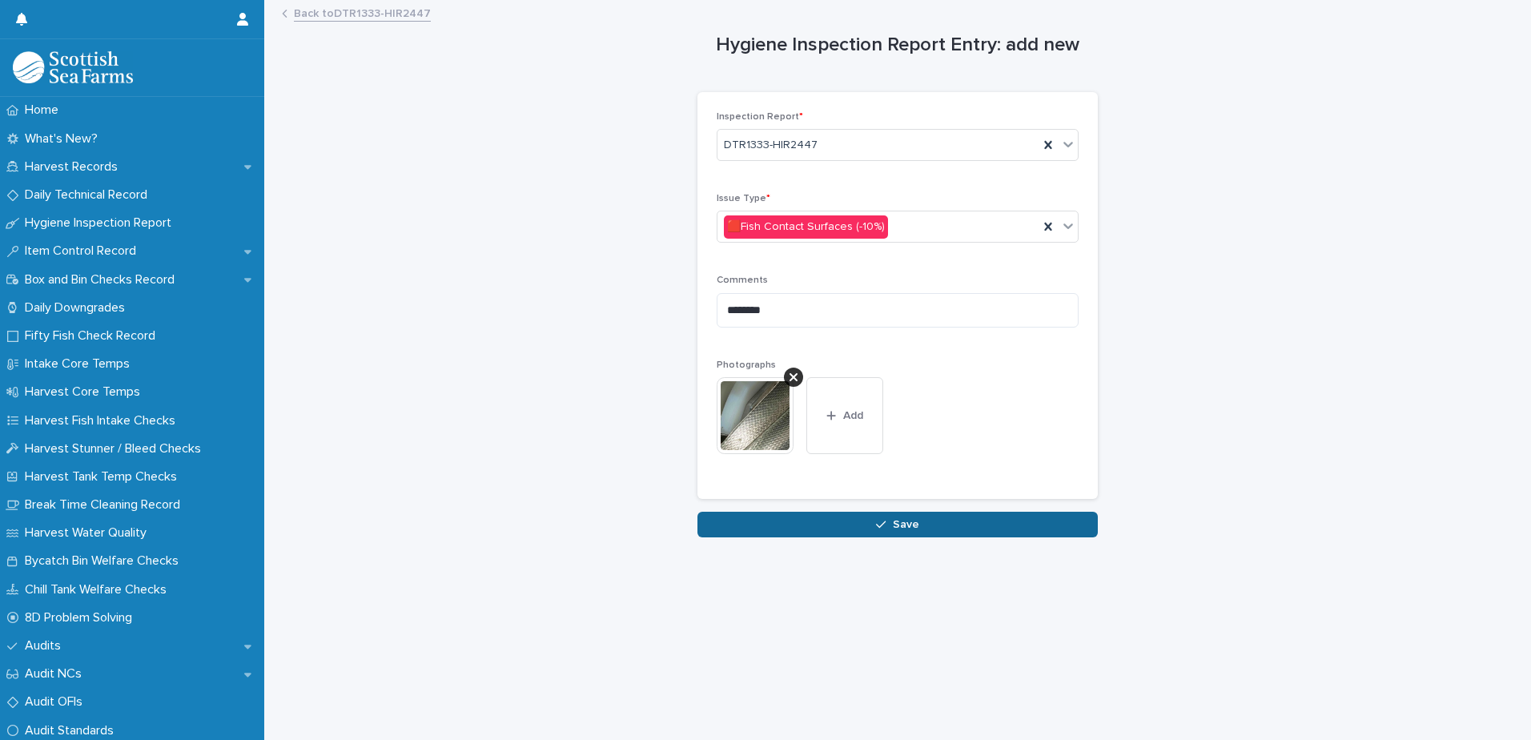
click at [886, 524] on div "button" at bounding box center [884, 524] width 16 height 11
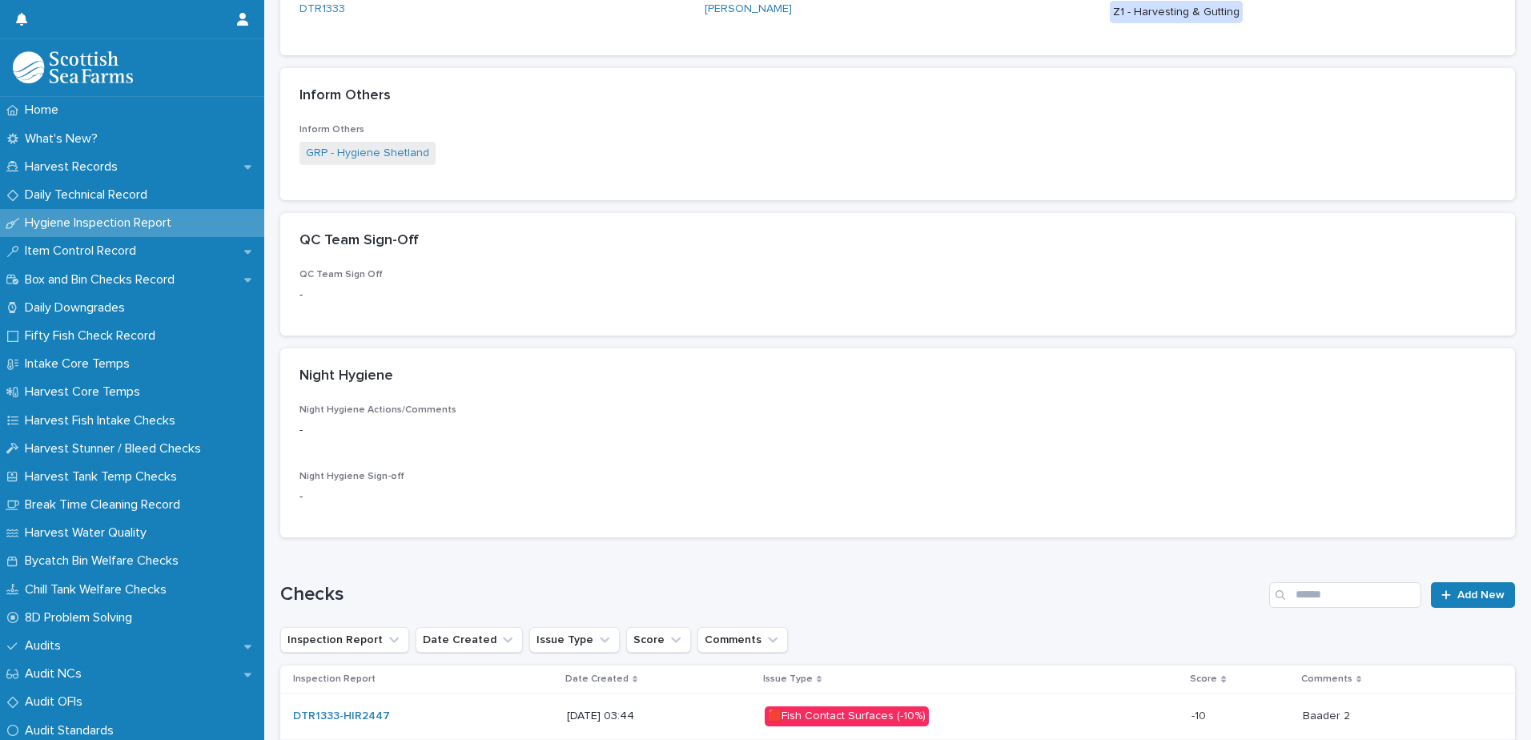
scroll to position [480, 0]
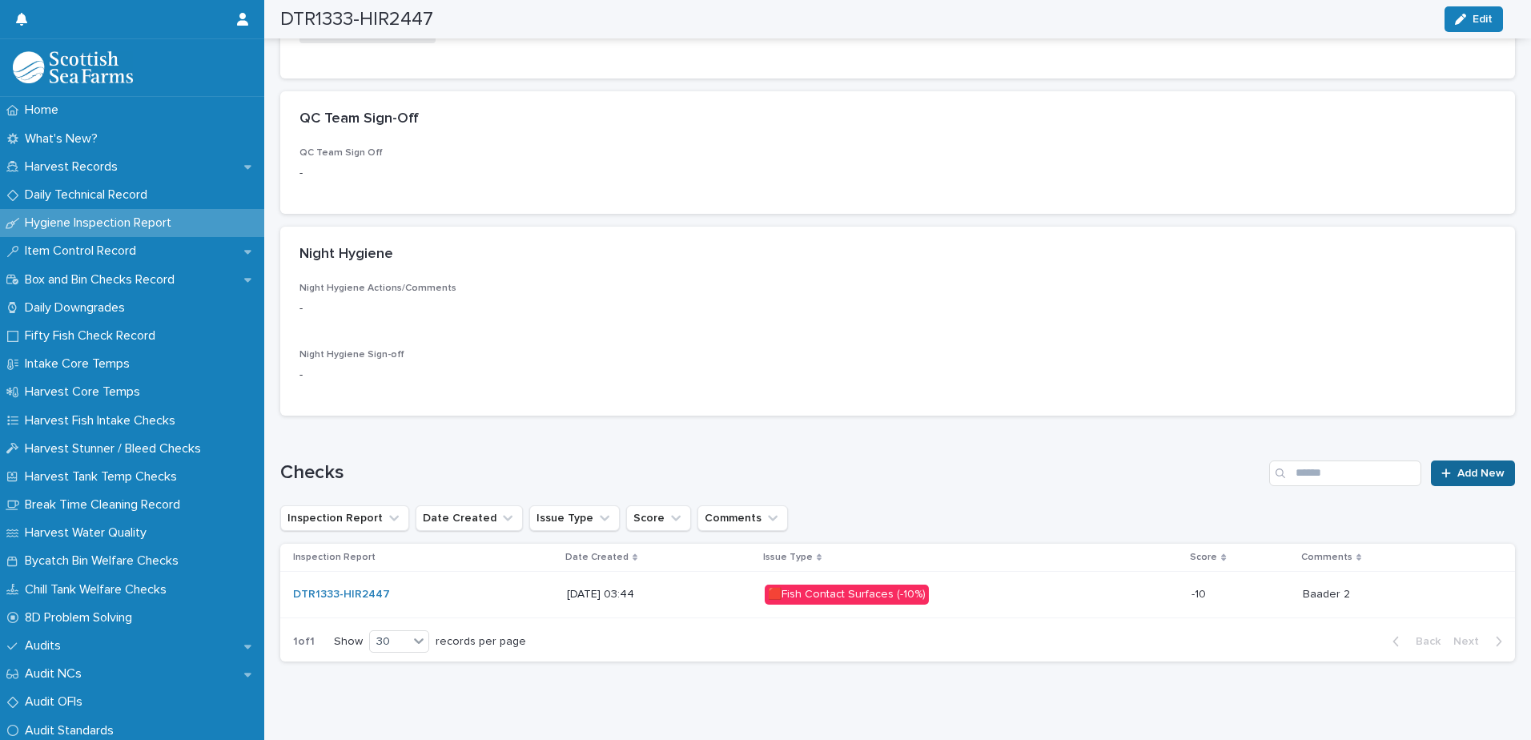
click at [1475, 482] on link "Add New" at bounding box center [1473, 473] width 84 height 26
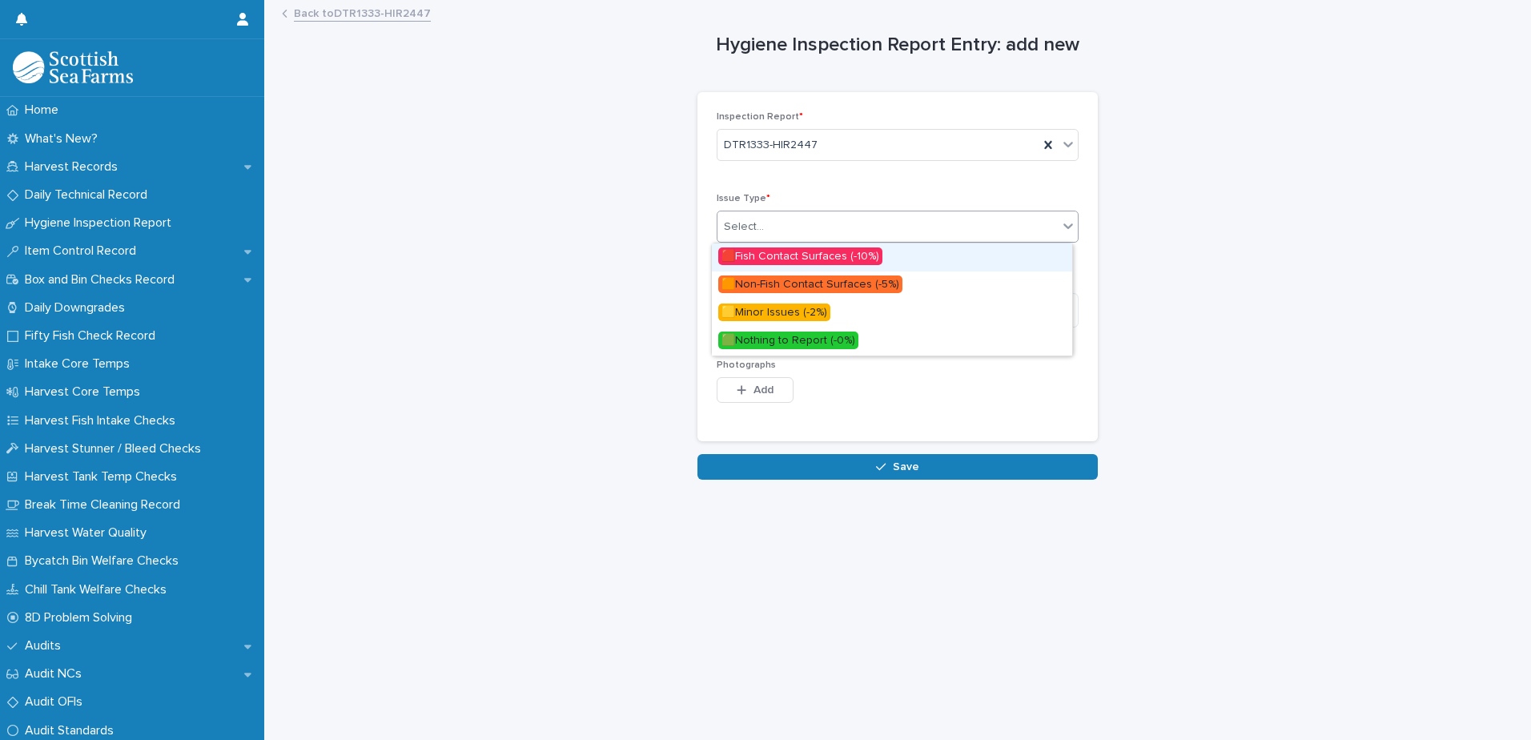
click at [869, 235] on div "Select..." at bounding box center [888, 227] width 340 height 26
click at [849, 257] on span "🟥Fish Contact Surfaces (-10%)" at bounding box center [800, 256] width 164 height 18
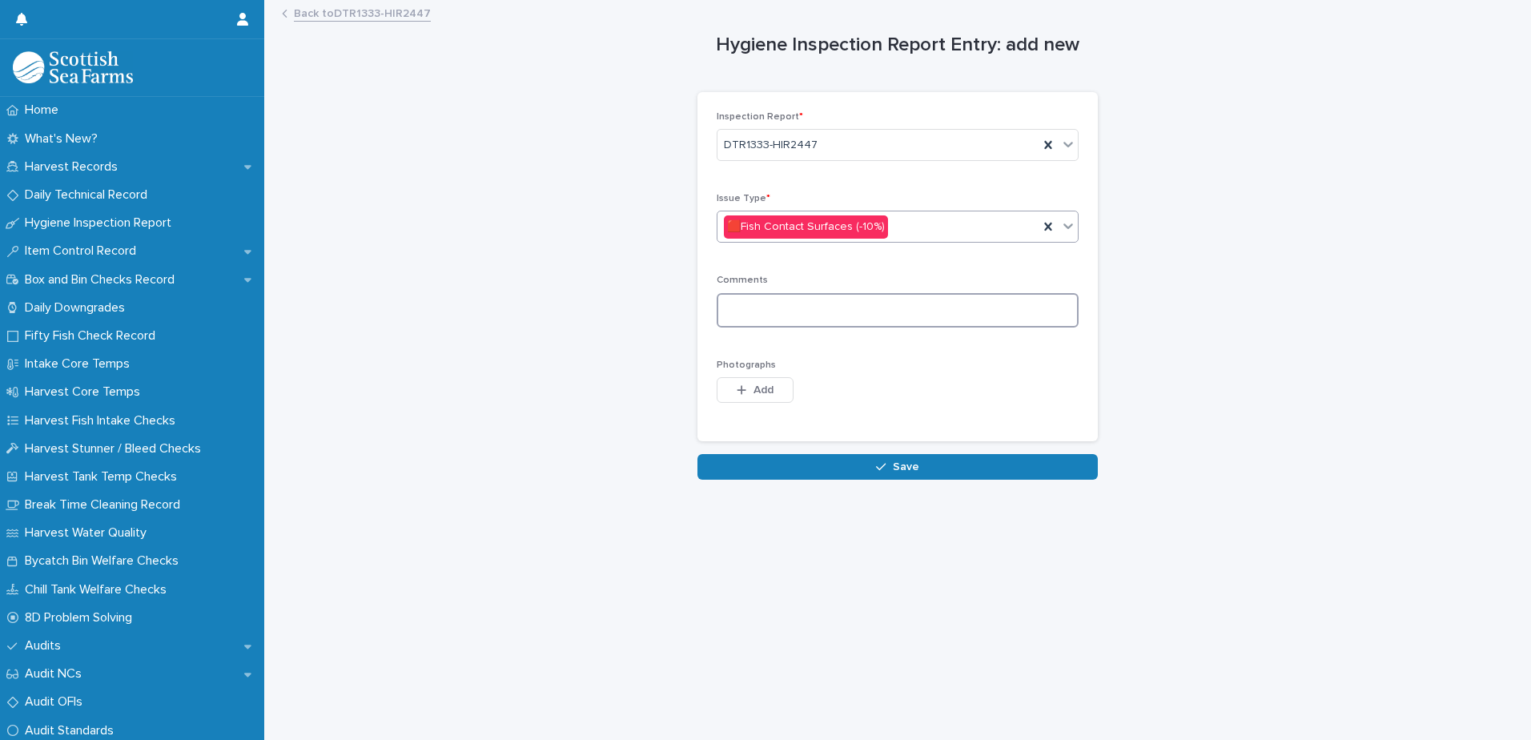
click at [874, 315] on textarea at bounding box center [898, 310] width 362 height 34
type textarea "********"
click at [754, 392] on span "Add" at bounding box center [764, 389] width 20 height 11
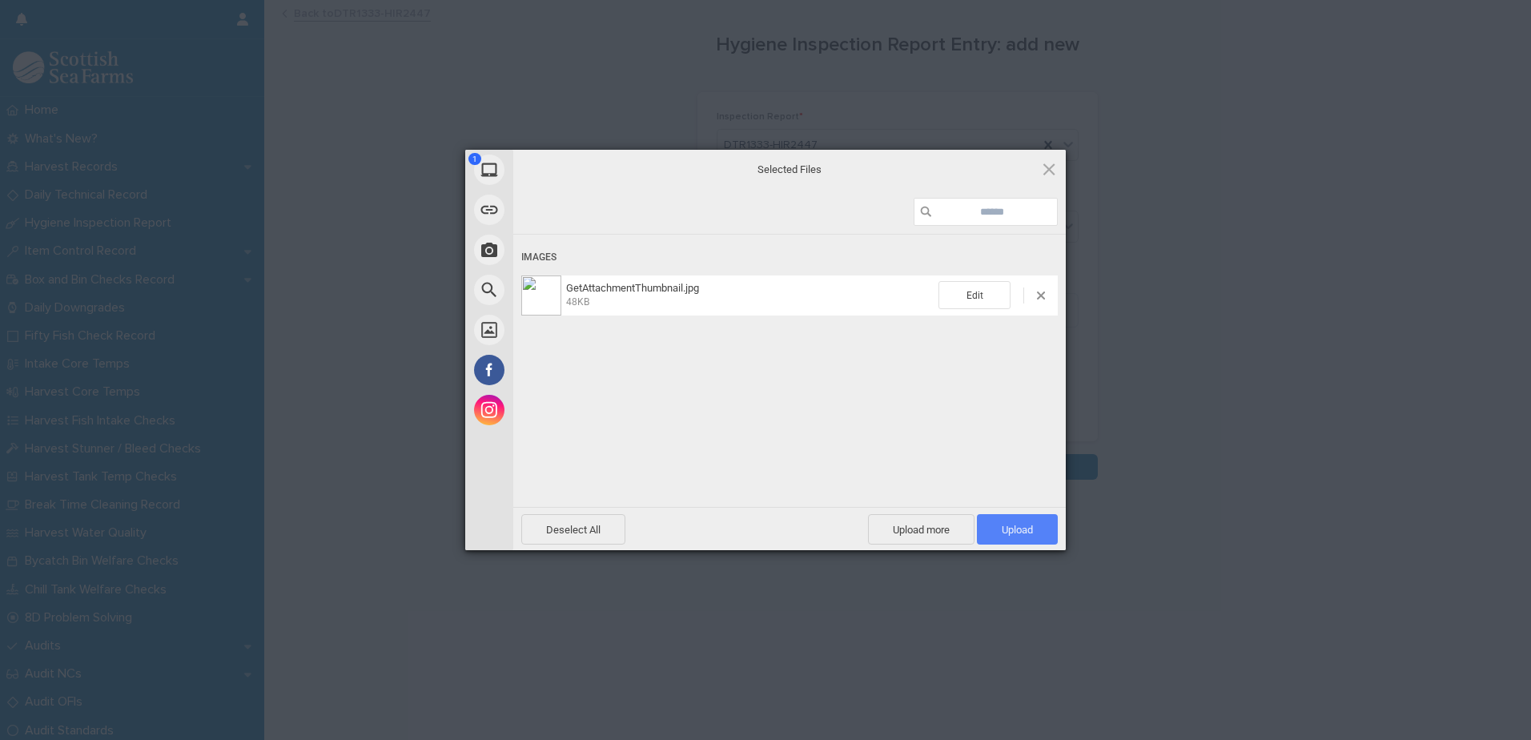
click at [1013, 529] on span "Upload 1" at bounding box center [1017, 530] width 31 height 12
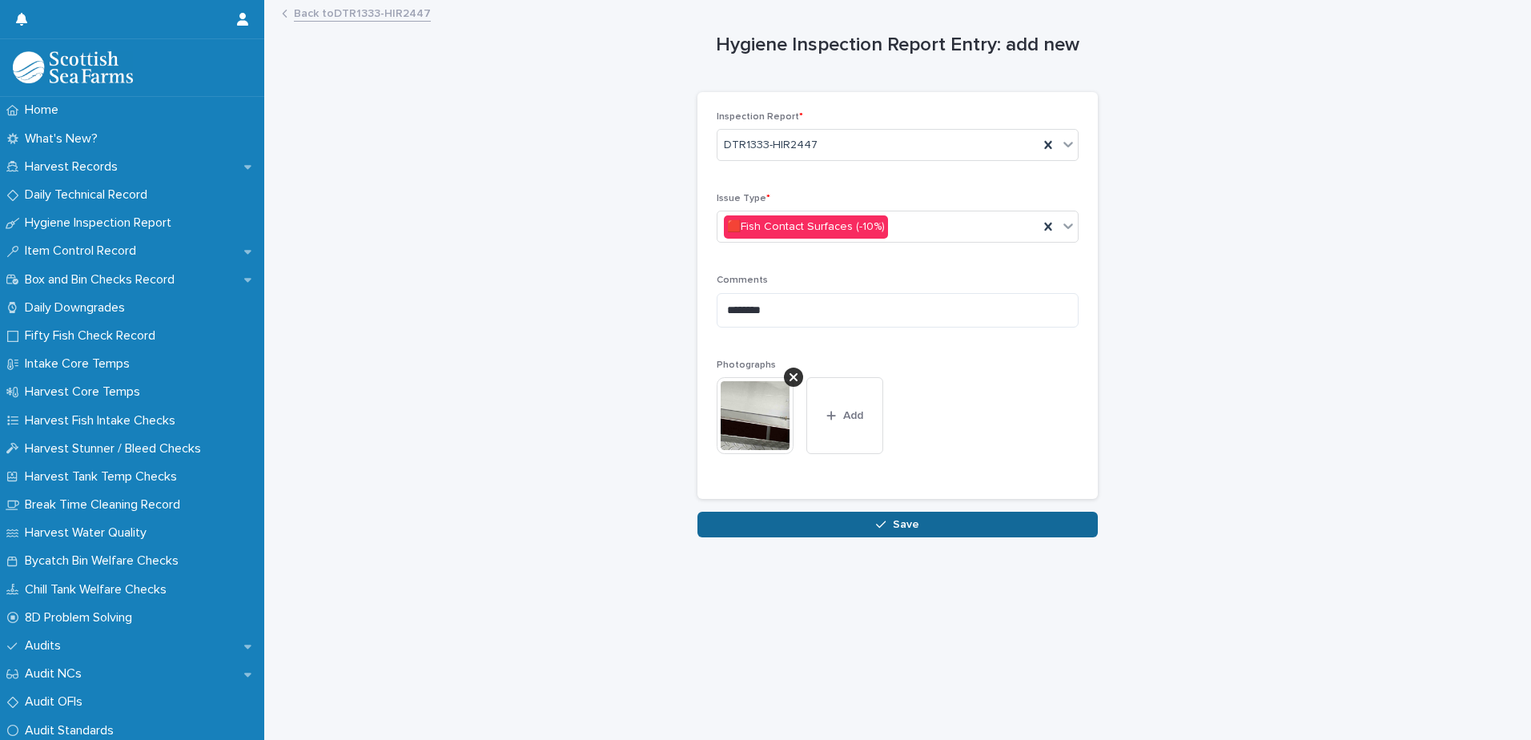
click at [894, 532] on button "Save" at bounding box center [897, 525] width 400 height 26
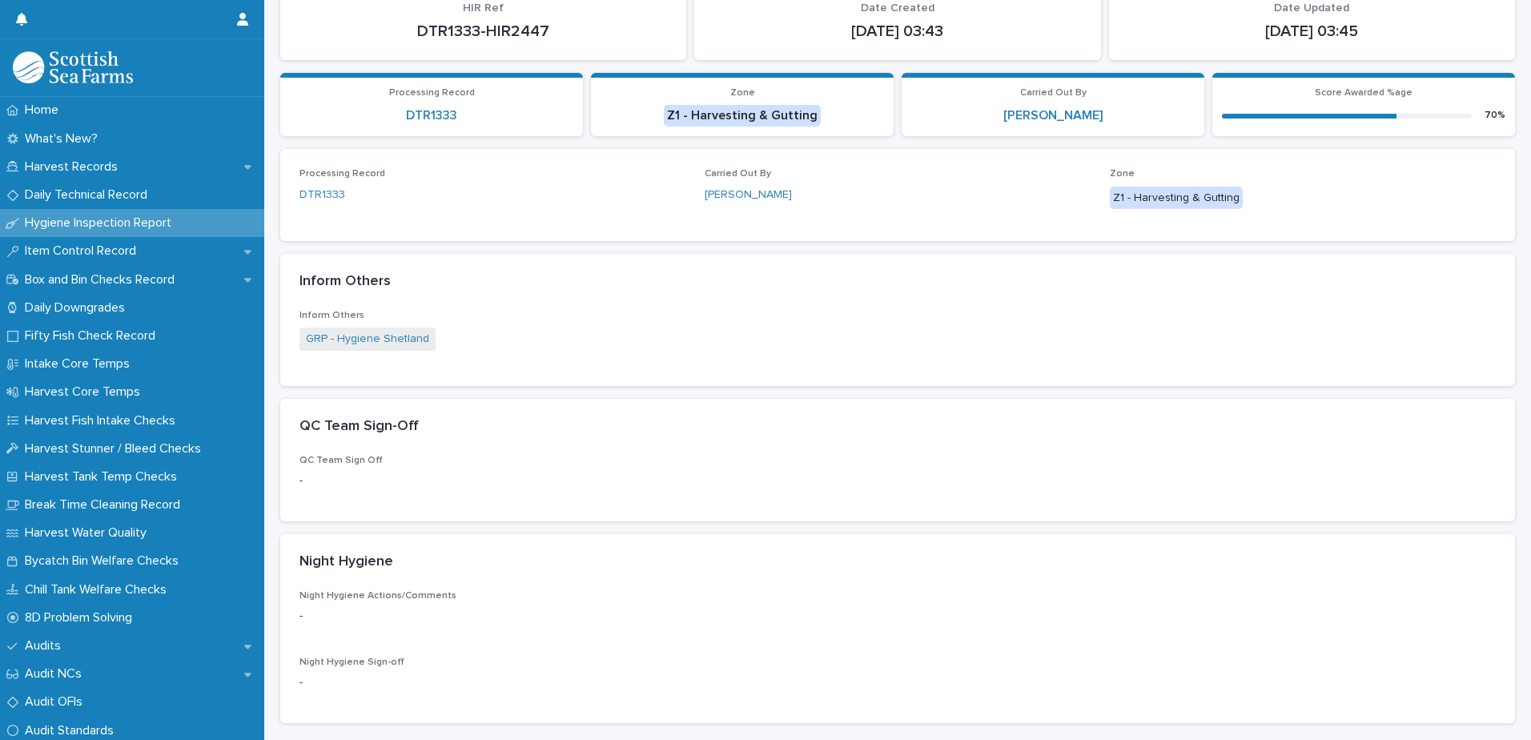
scroll to position [480, 0]
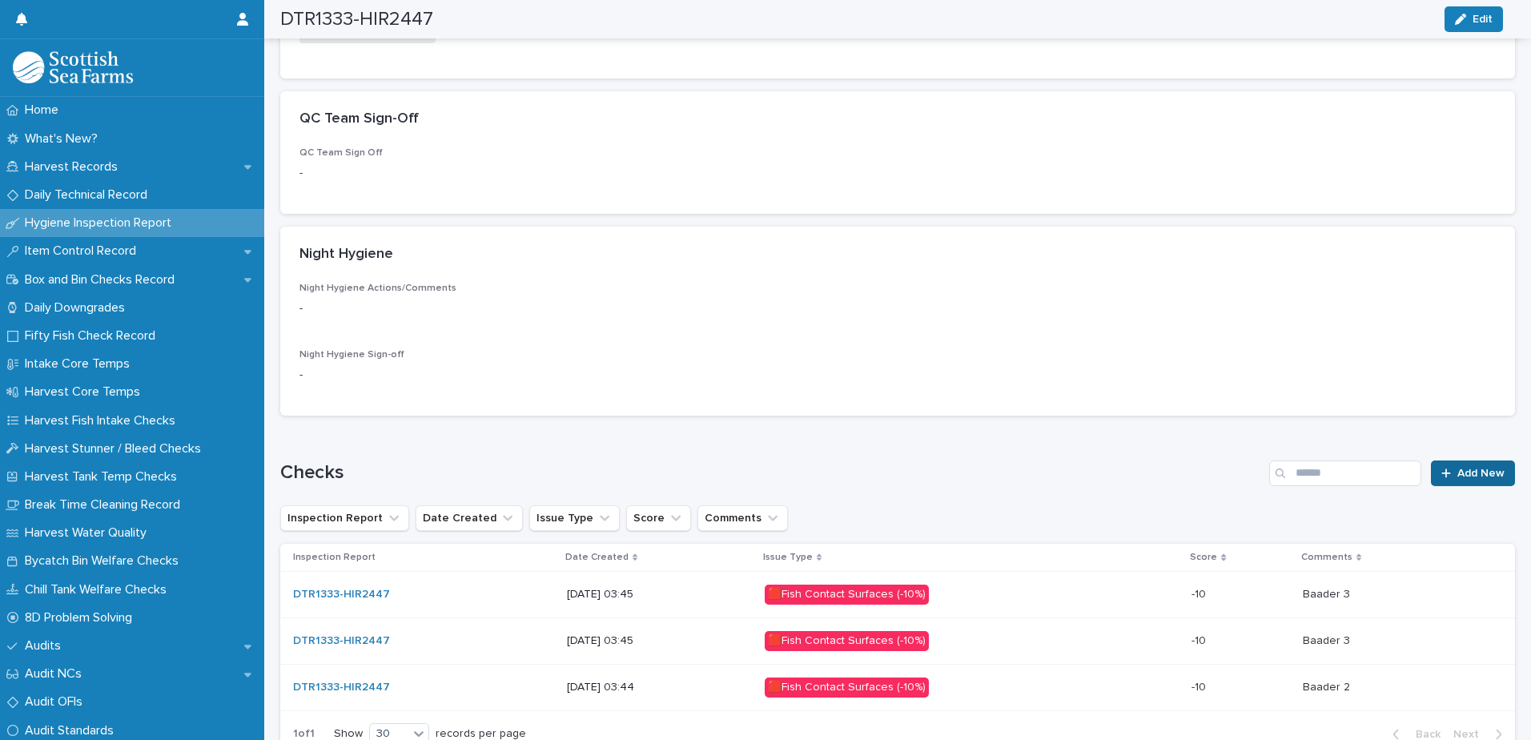
click at [1457, 472] on span "Add New" at bounding box center [1480, 473] width 47 height 11
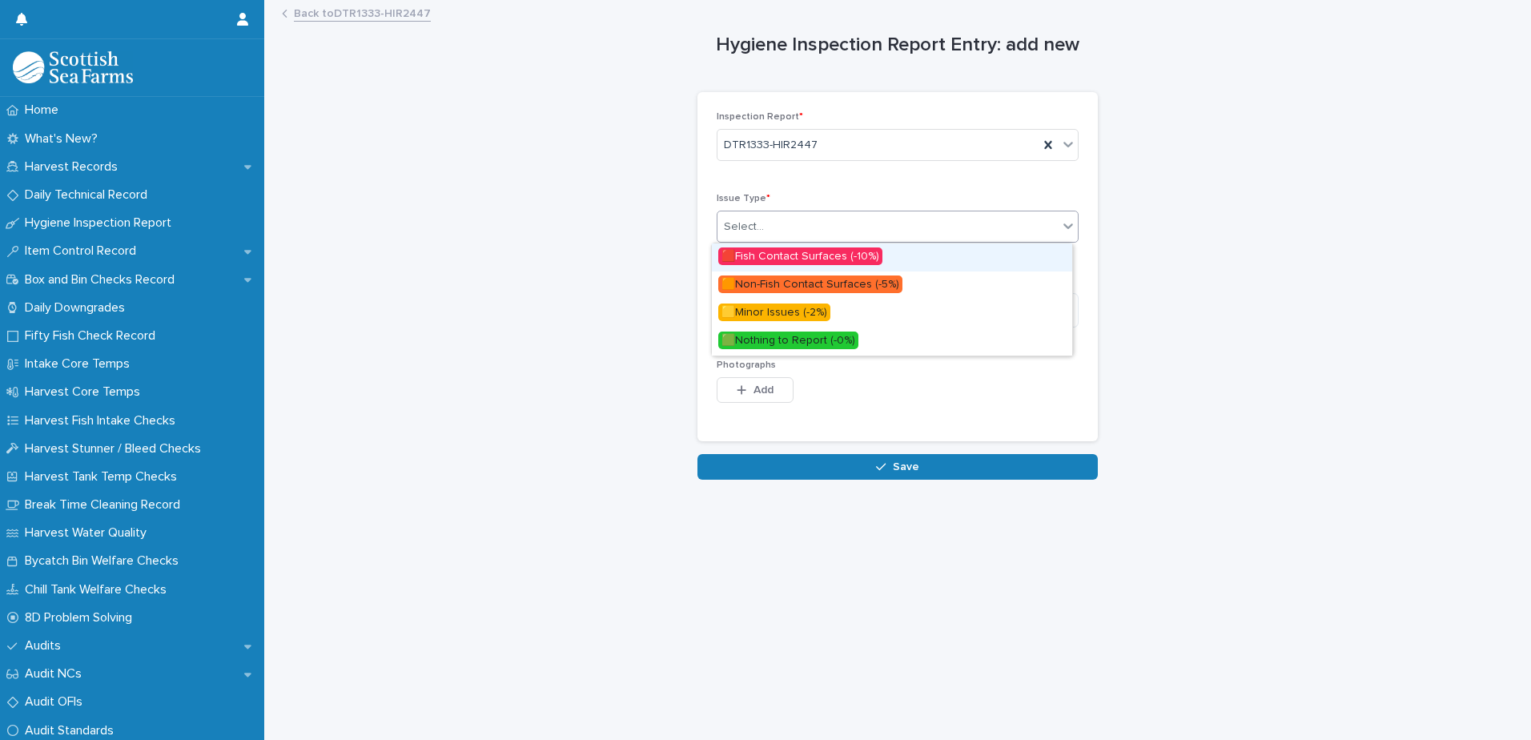
click at [866, 227] on div "Select..." at bounding box center [888, 227] width 340 height 26
click at [854, 254] on span "🟥Fish Contact Surfaces (-10%)" at bounding box center [800, 256] width 164 height 18
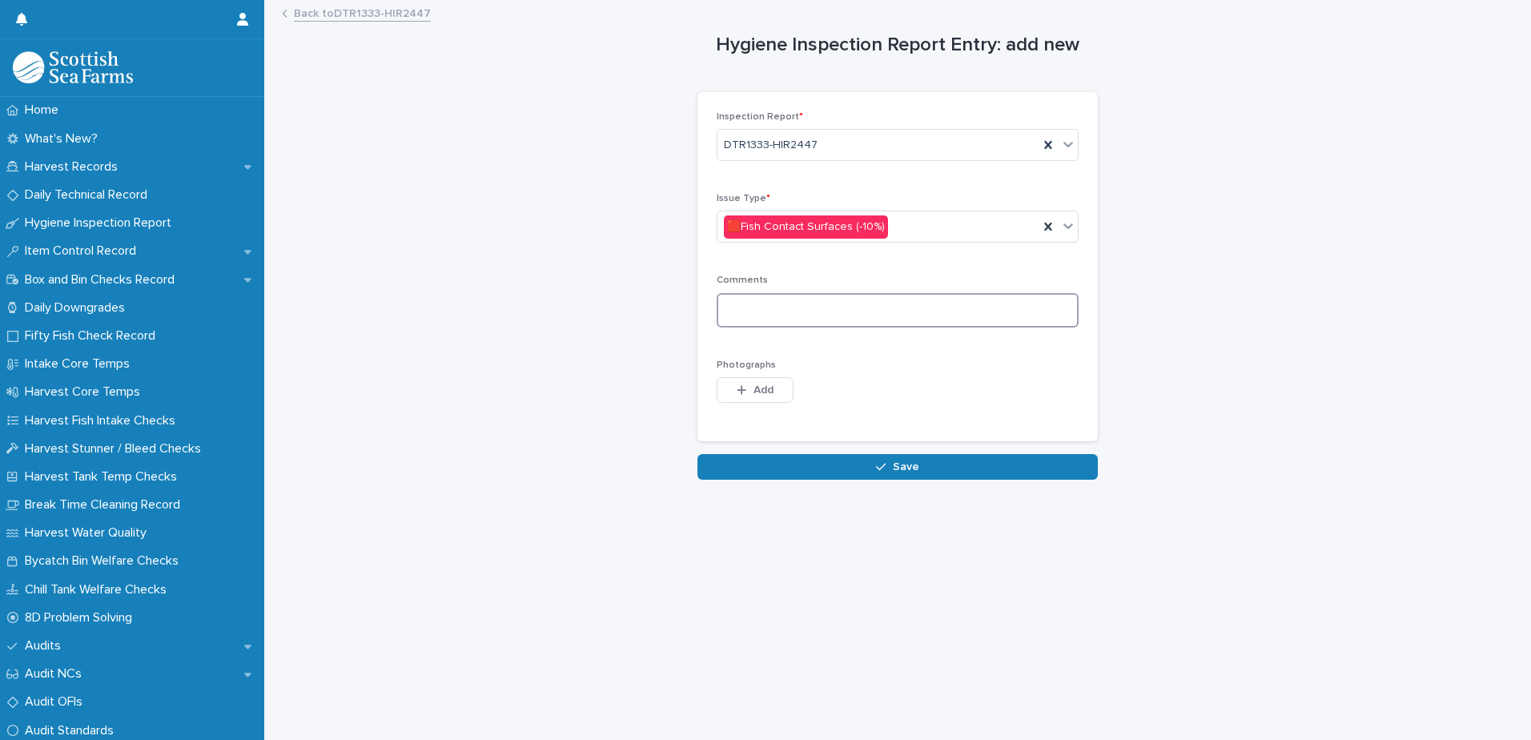
click at [878, 312] on textarea at bounding box center [898, 310] width 362 height 34
type textarea "**********"
click at [750, 397] on button "Add" at bounding box center [755, 390] width 77 height 26
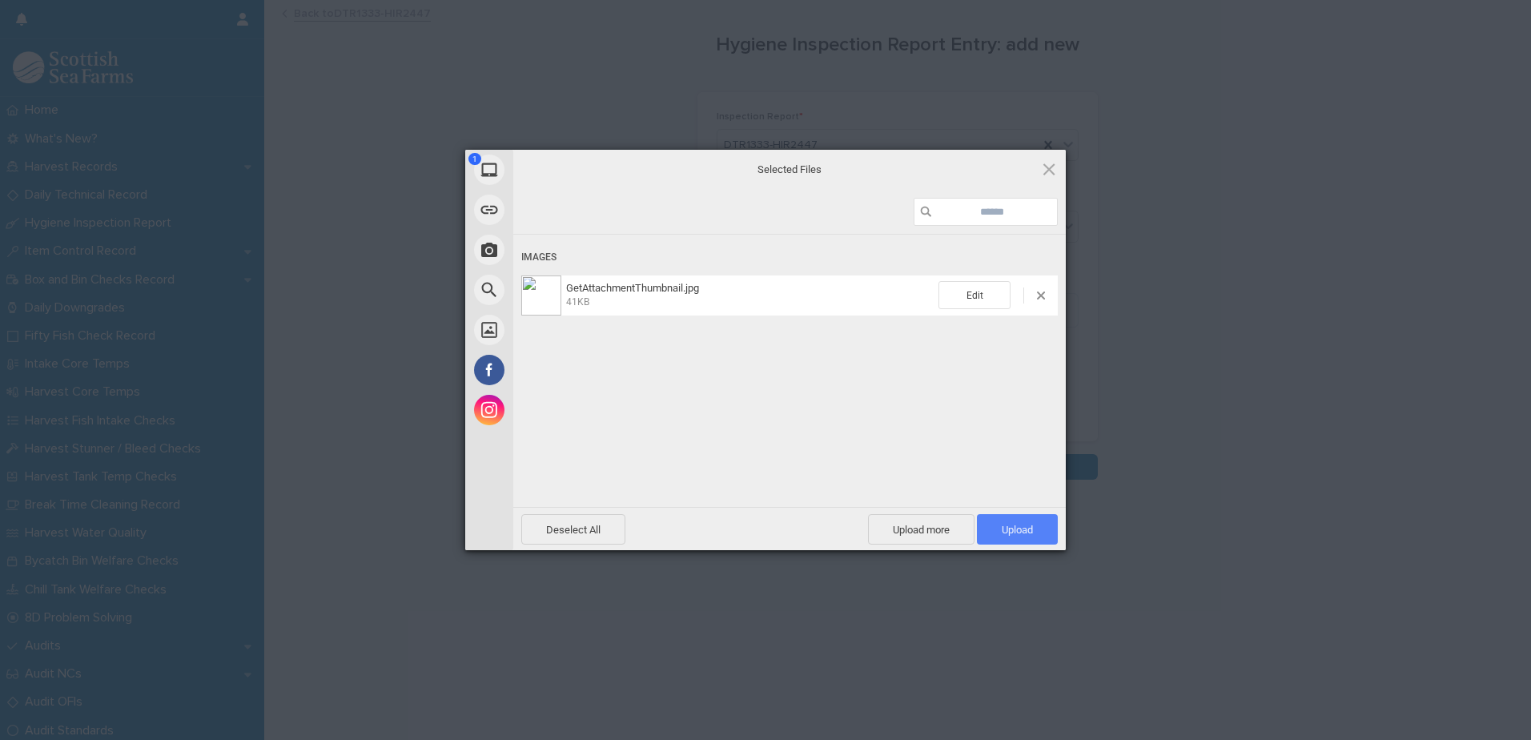
click at [1024, 530] on span "Upload 1" at bounding box center [1017, 530] width 31 height 12
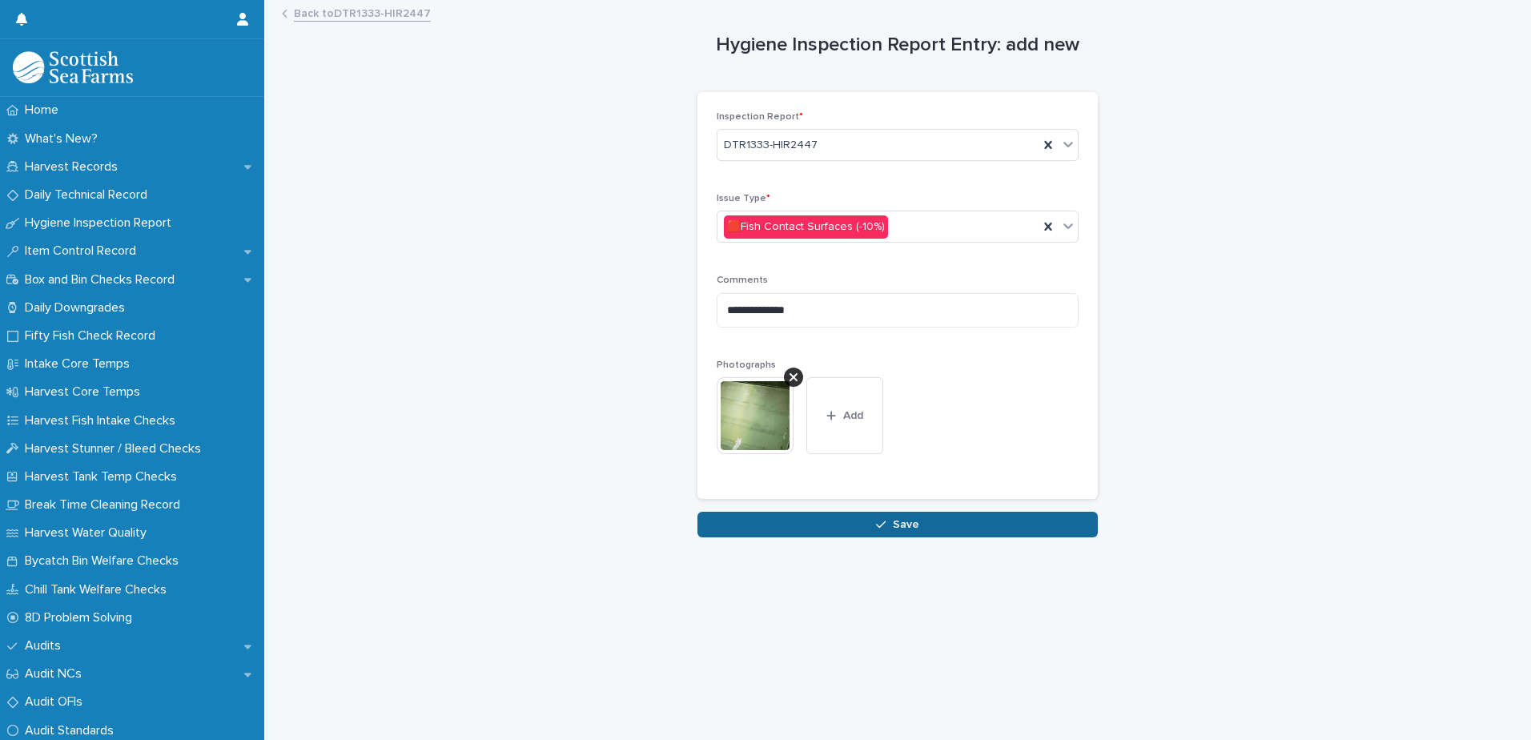
click at [906, 529] on span "Save" at bounding box center [906, 524] width 26 height 11
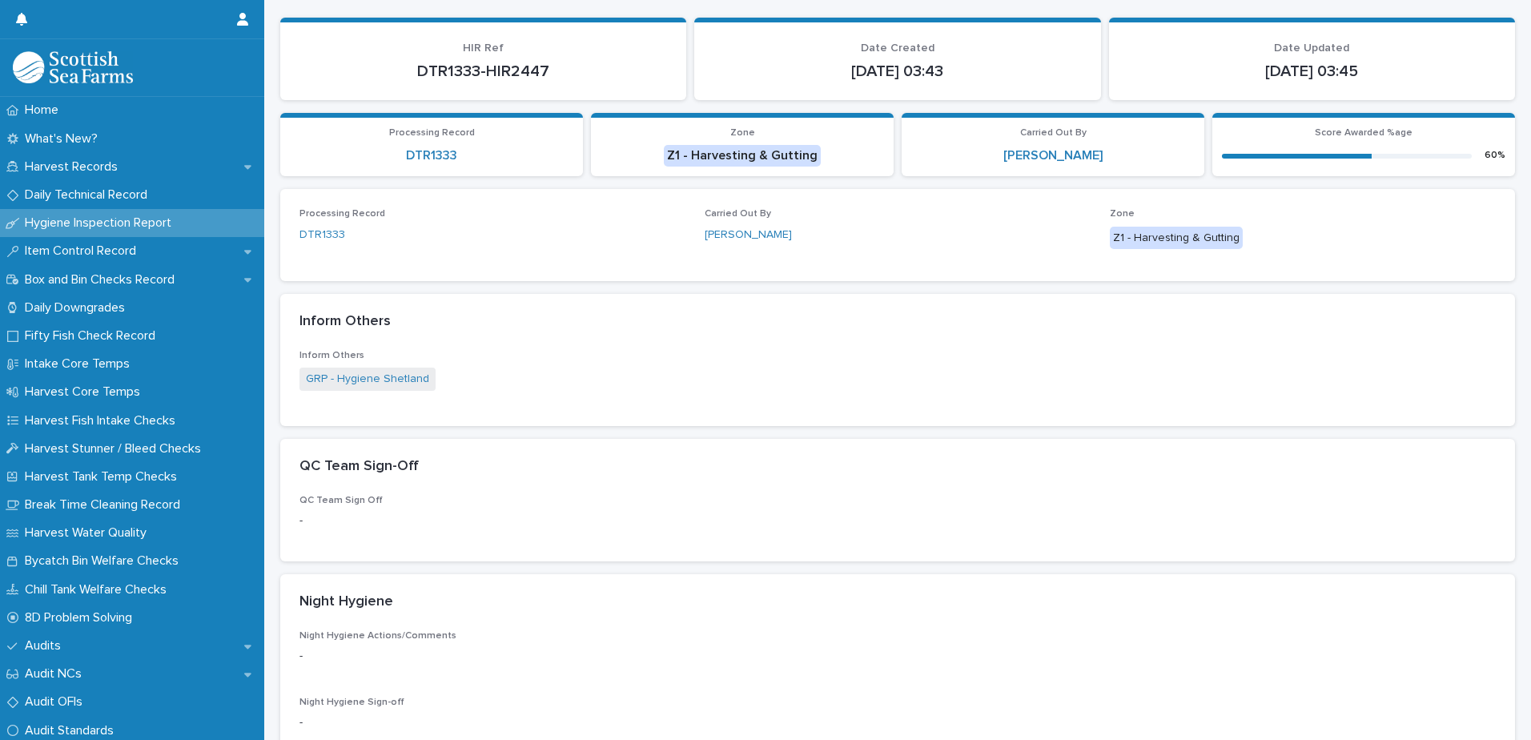
scroll to position [480, 0]
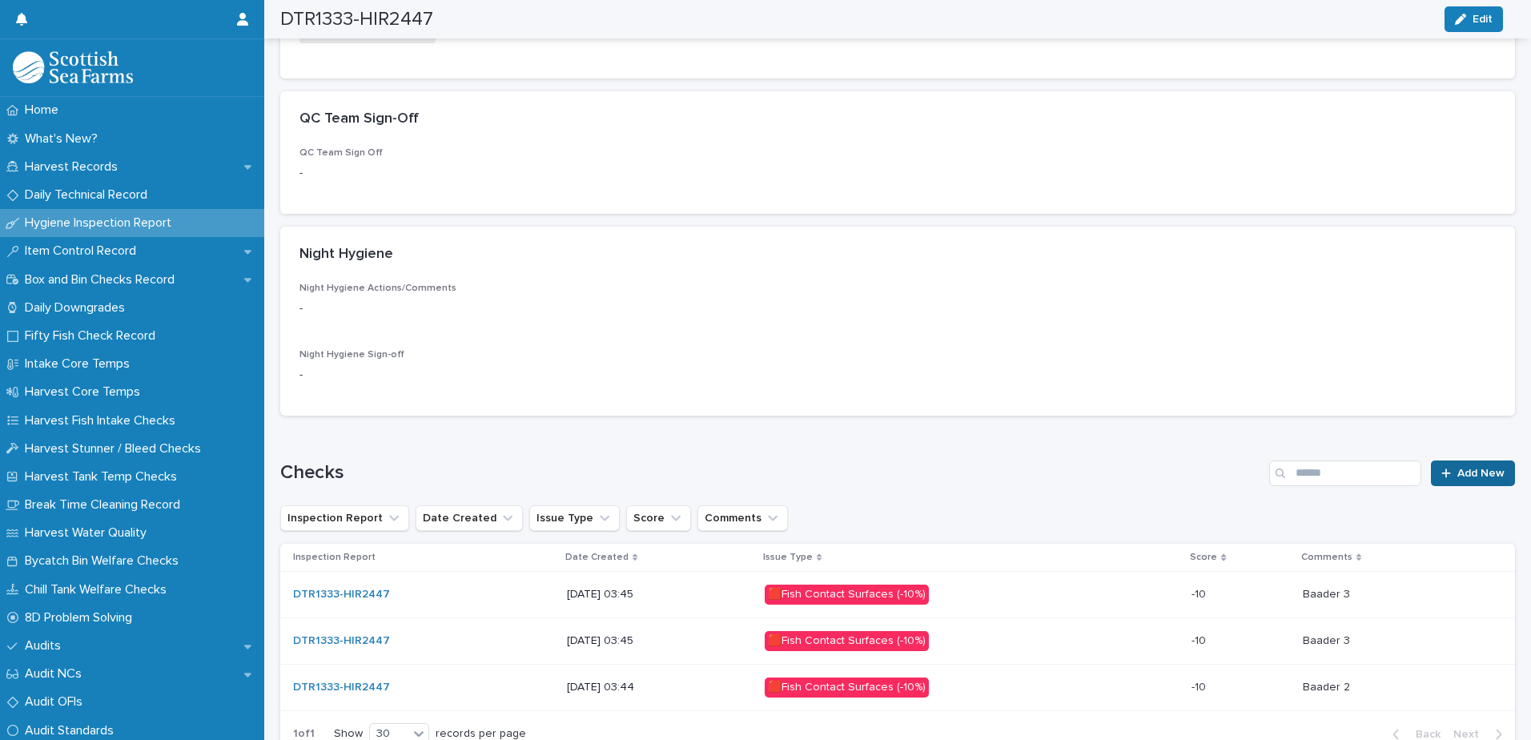
click at [1475, 475] on span "Add New" at bounding box center [1480, 473] width 47 height 11
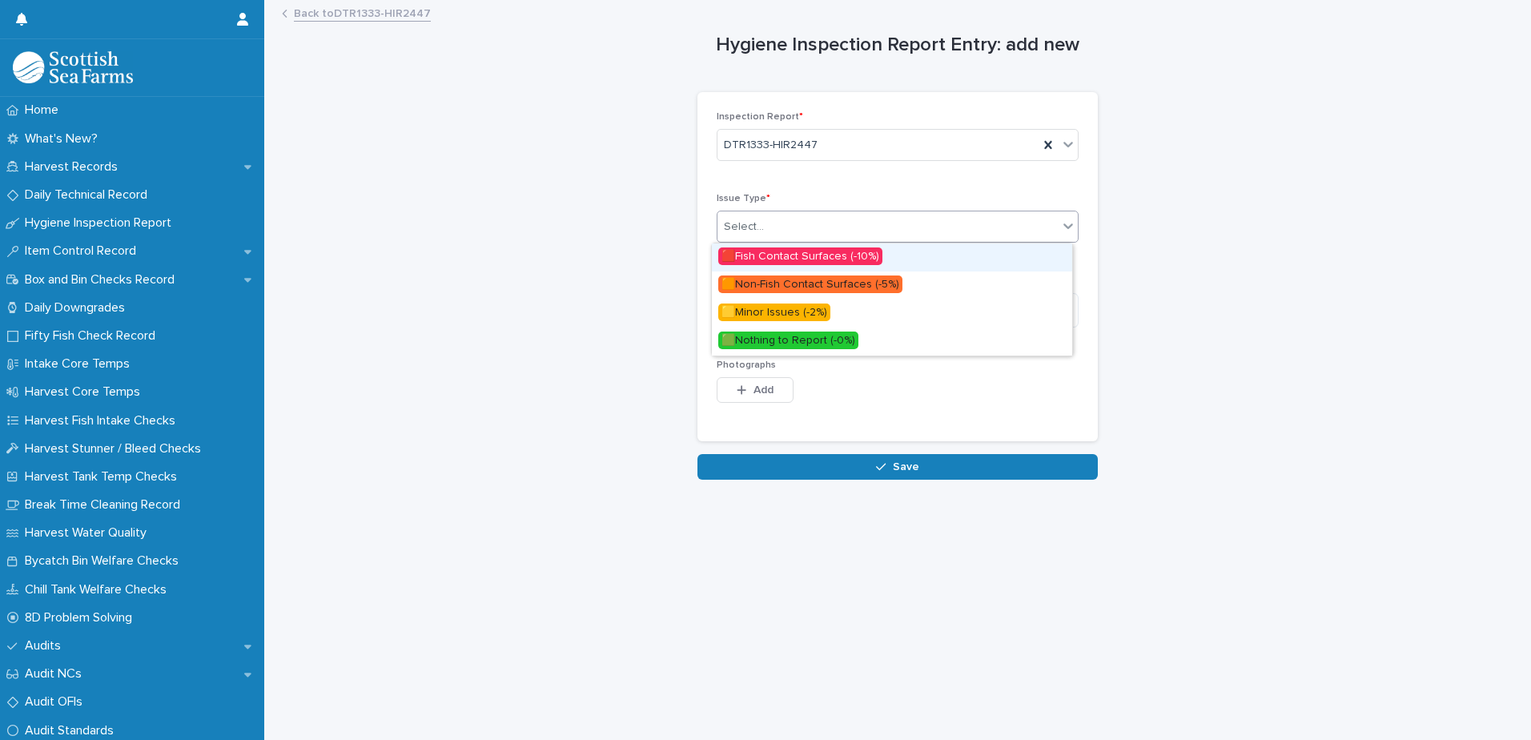
click at [790, 232] on div "Select..." at bounding box center [888, 227] width 340 height 26
drag, startPoint x: 799, startPoint y: 257, endPoint x: 812, endPoint y: 262, distance: 13.7
click at [800, 258] on span "🟥Fish Contact Surfaces (-10%)" at bounding box center [800, 256] width 164 height 18
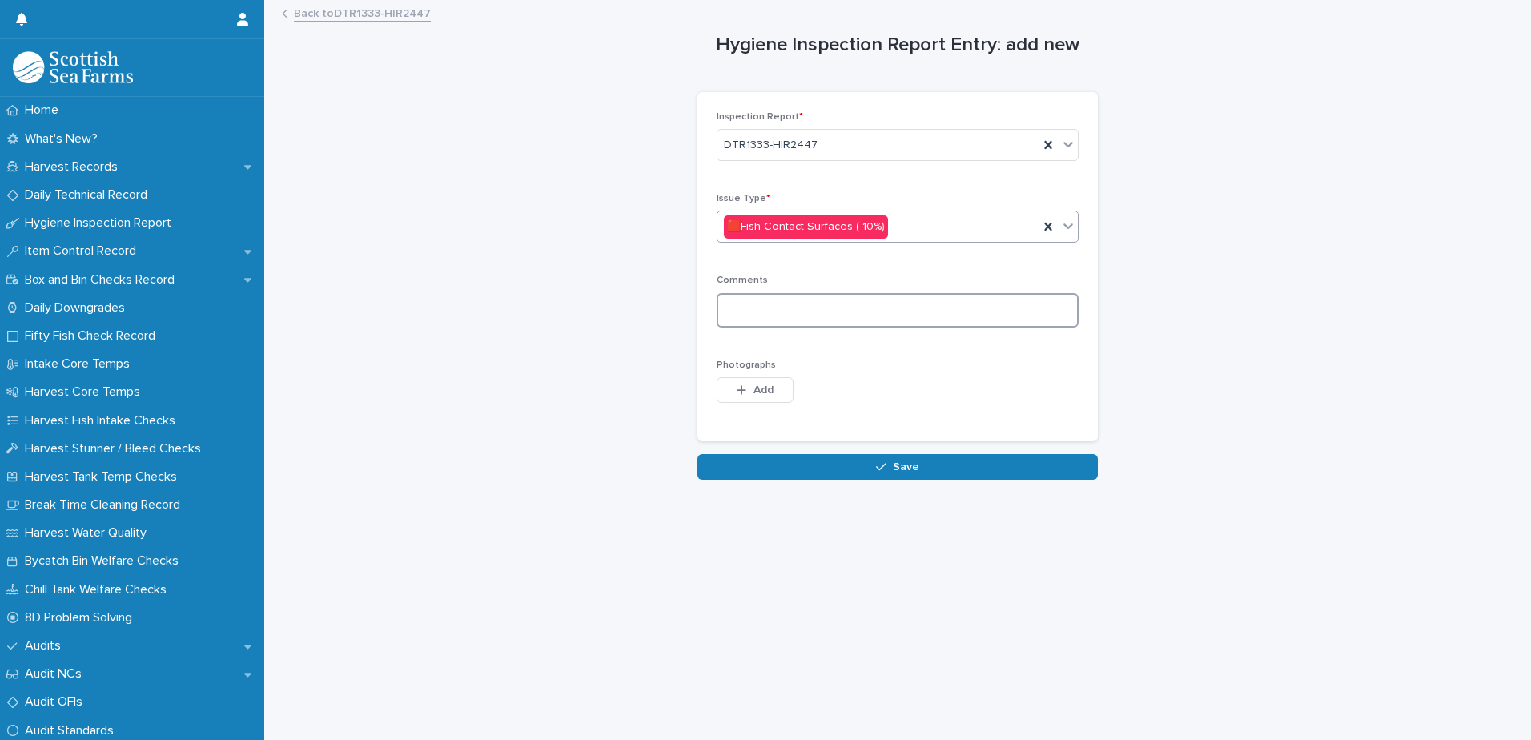
click at [869, 315] on textarea at bounding box center [898, 310] width 362 height 34
type textarea "**********"
click at [758, 392] on span "Add" at bounding box center [764, 389] width 20 height 11
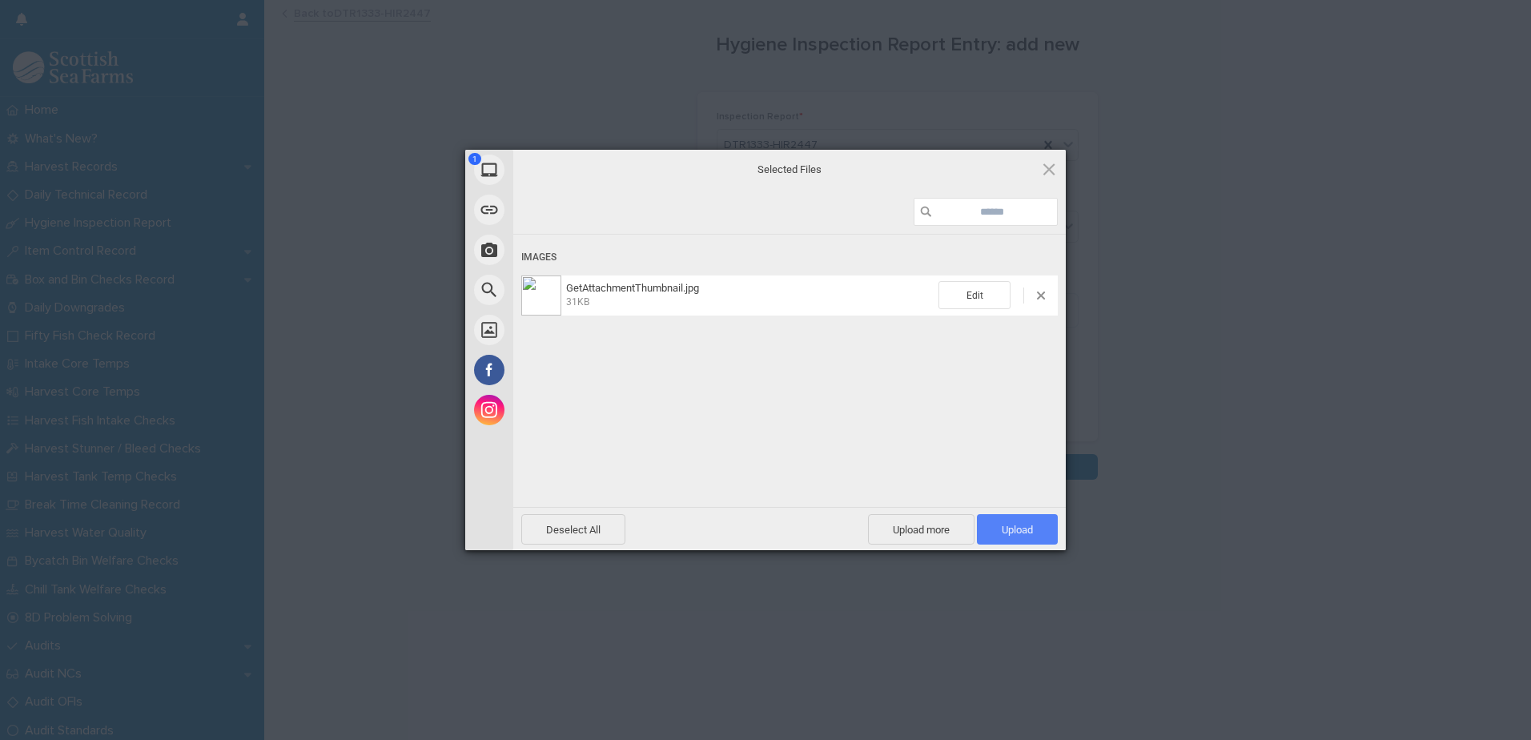
click at [999, 529] on span "Upload 1" at bounding box center [1017, 529] width 81 height 30
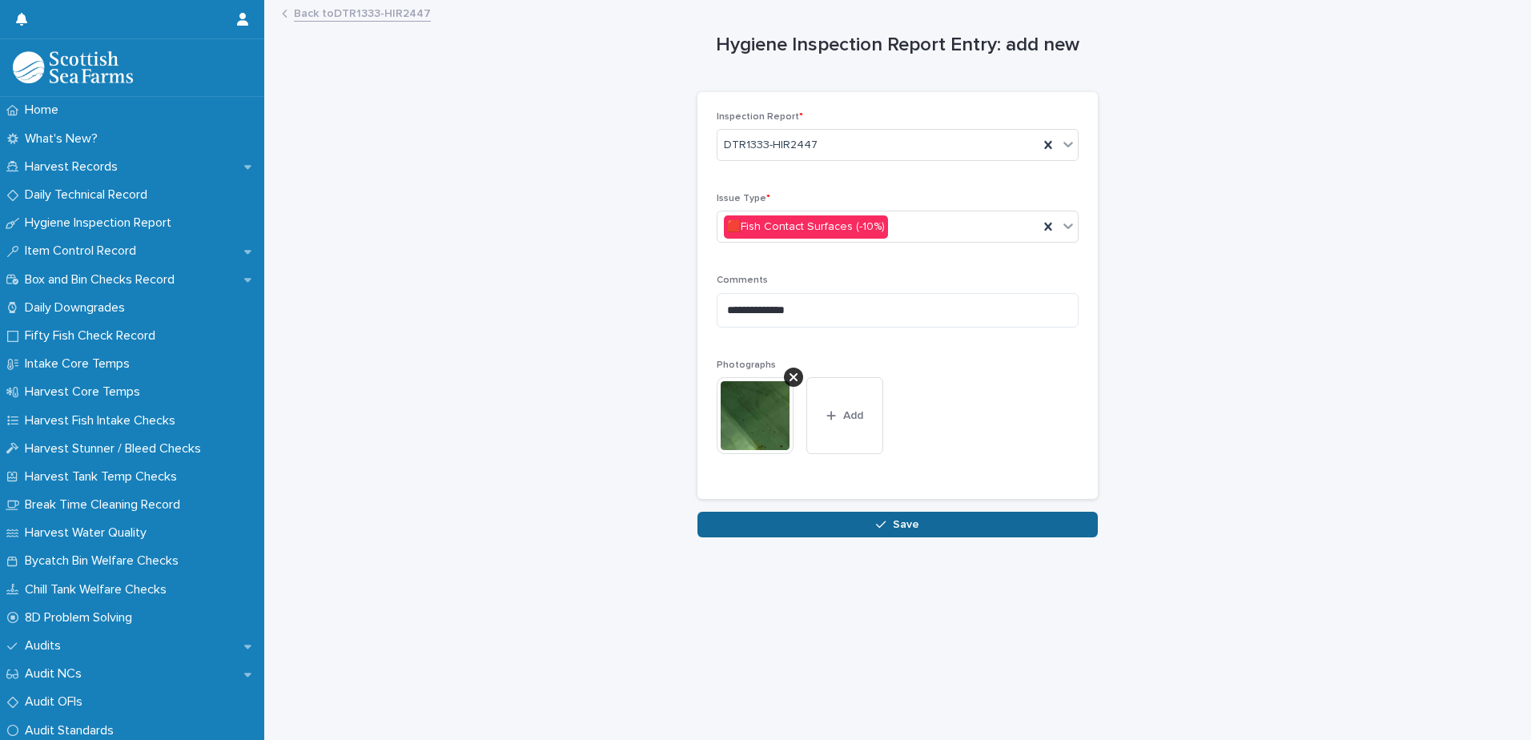
click at [929, 537] on button "Save" at bounding box center [897, 525] width 400 height 26
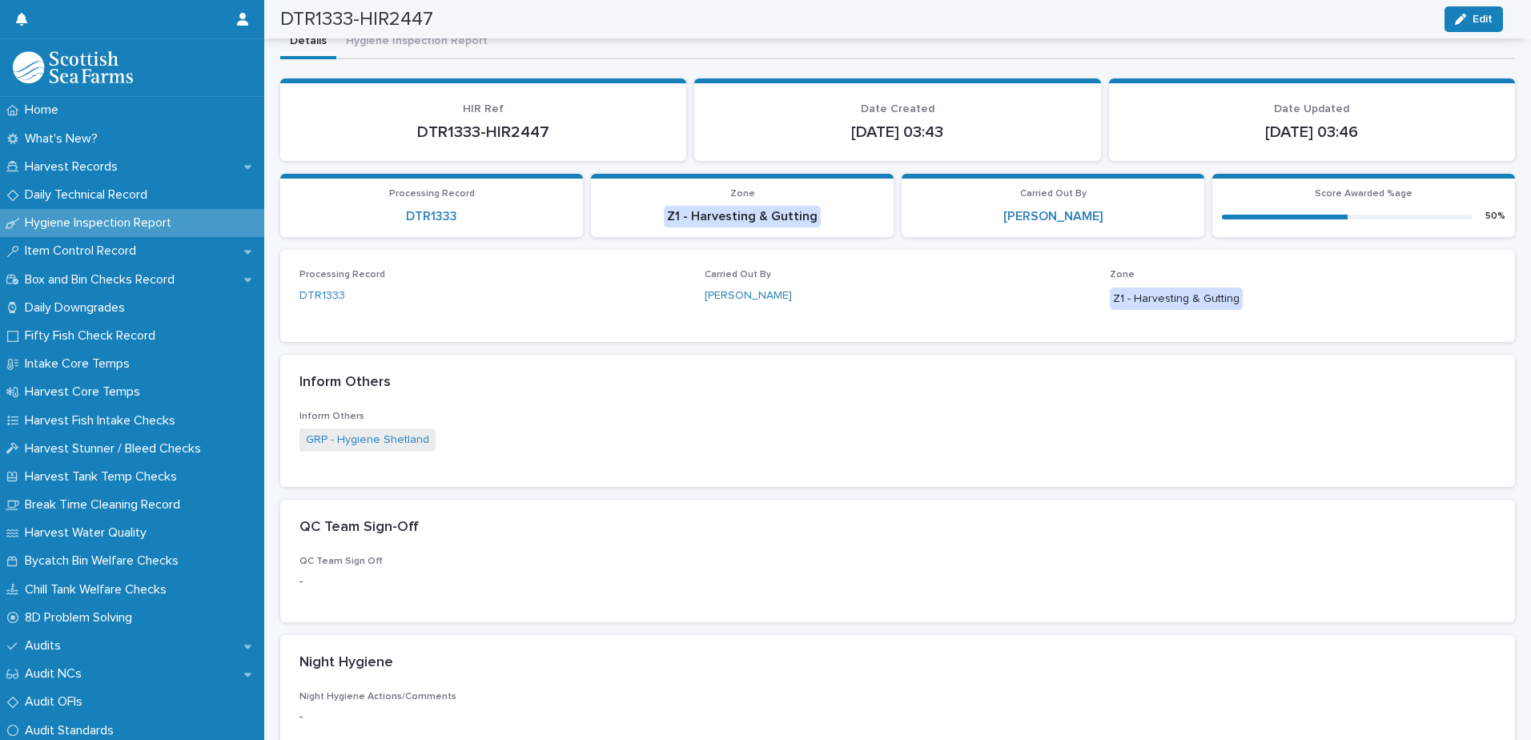
scroll to position [28, 0]
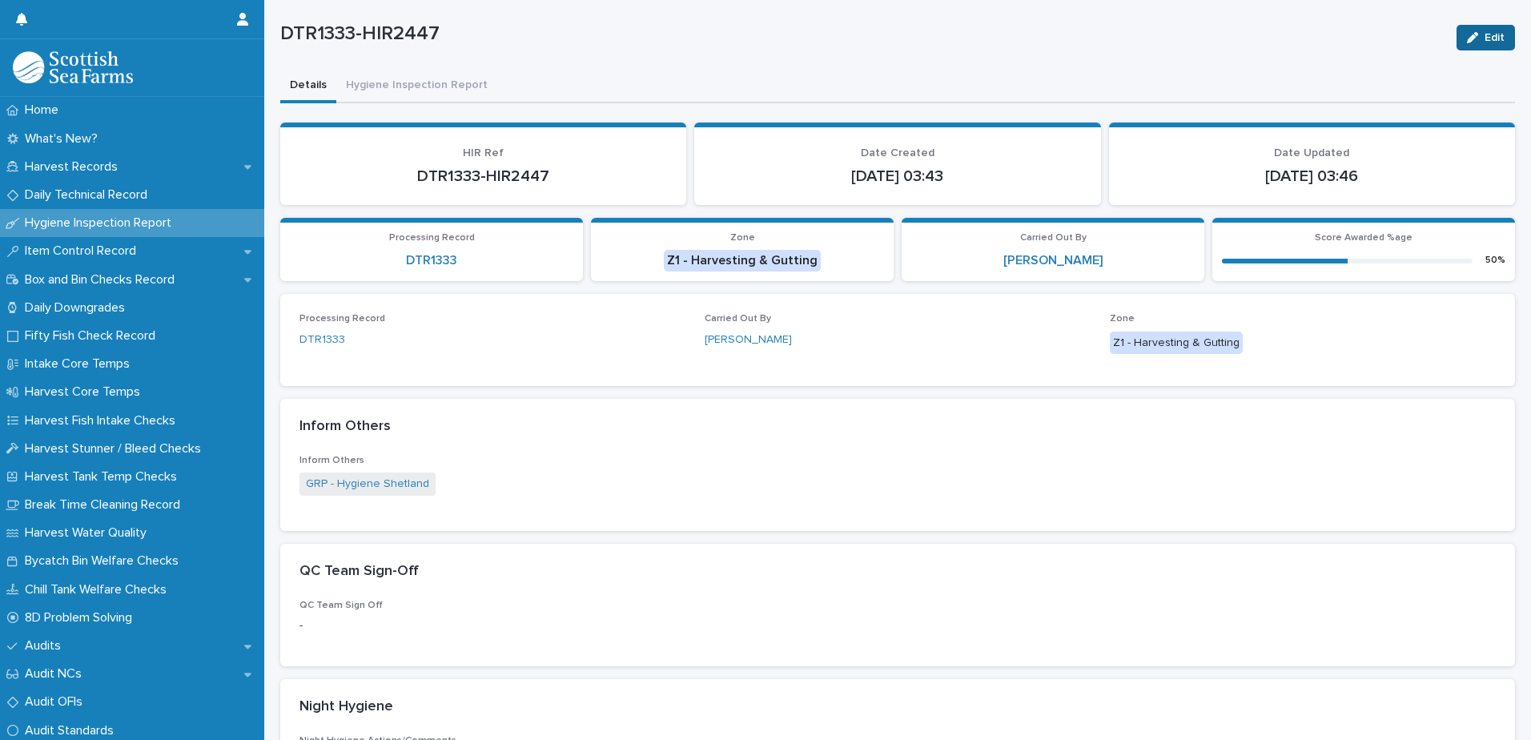
click at [1472, 36] on div "button" at bounding box center [1476, 37] width 18 height 11
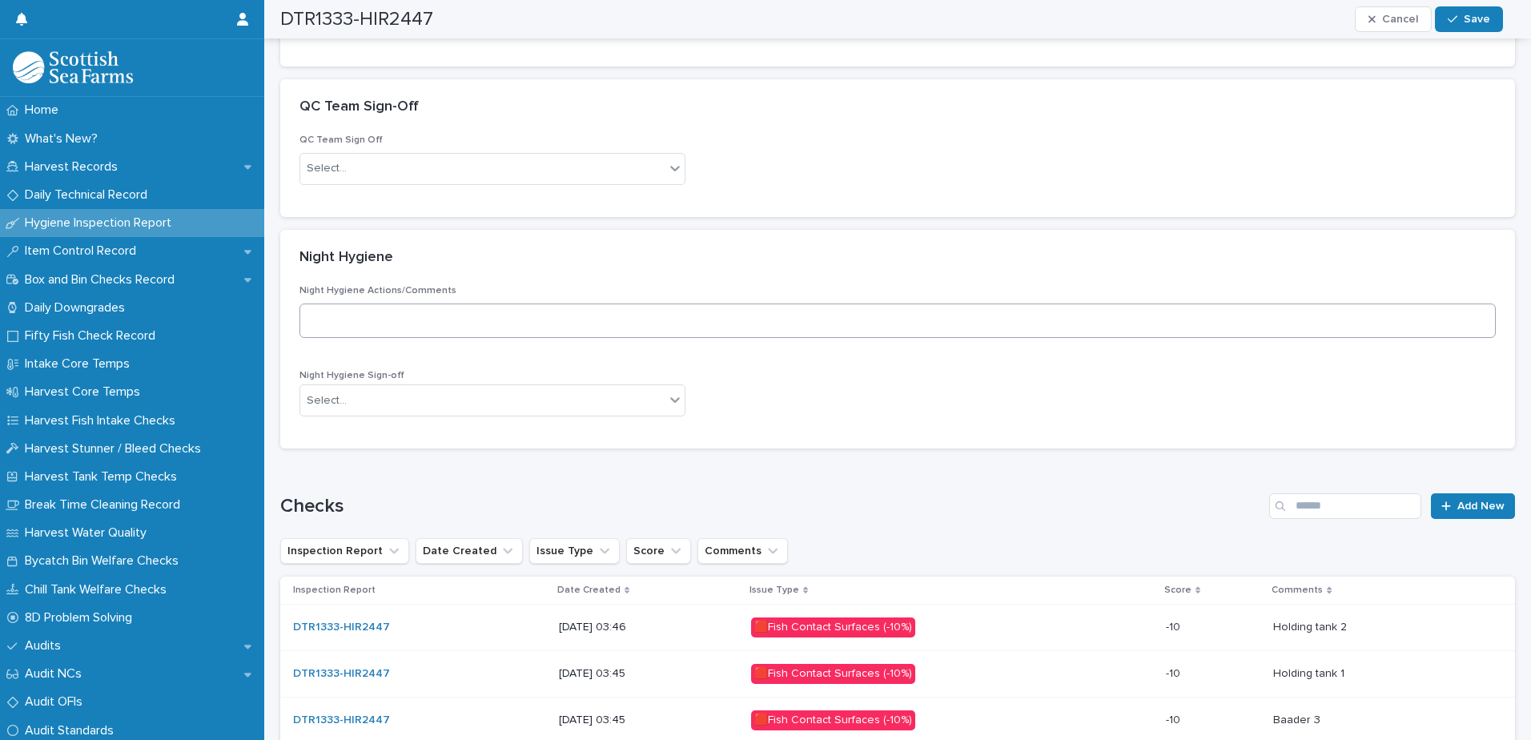
scroll to position [460, 0]
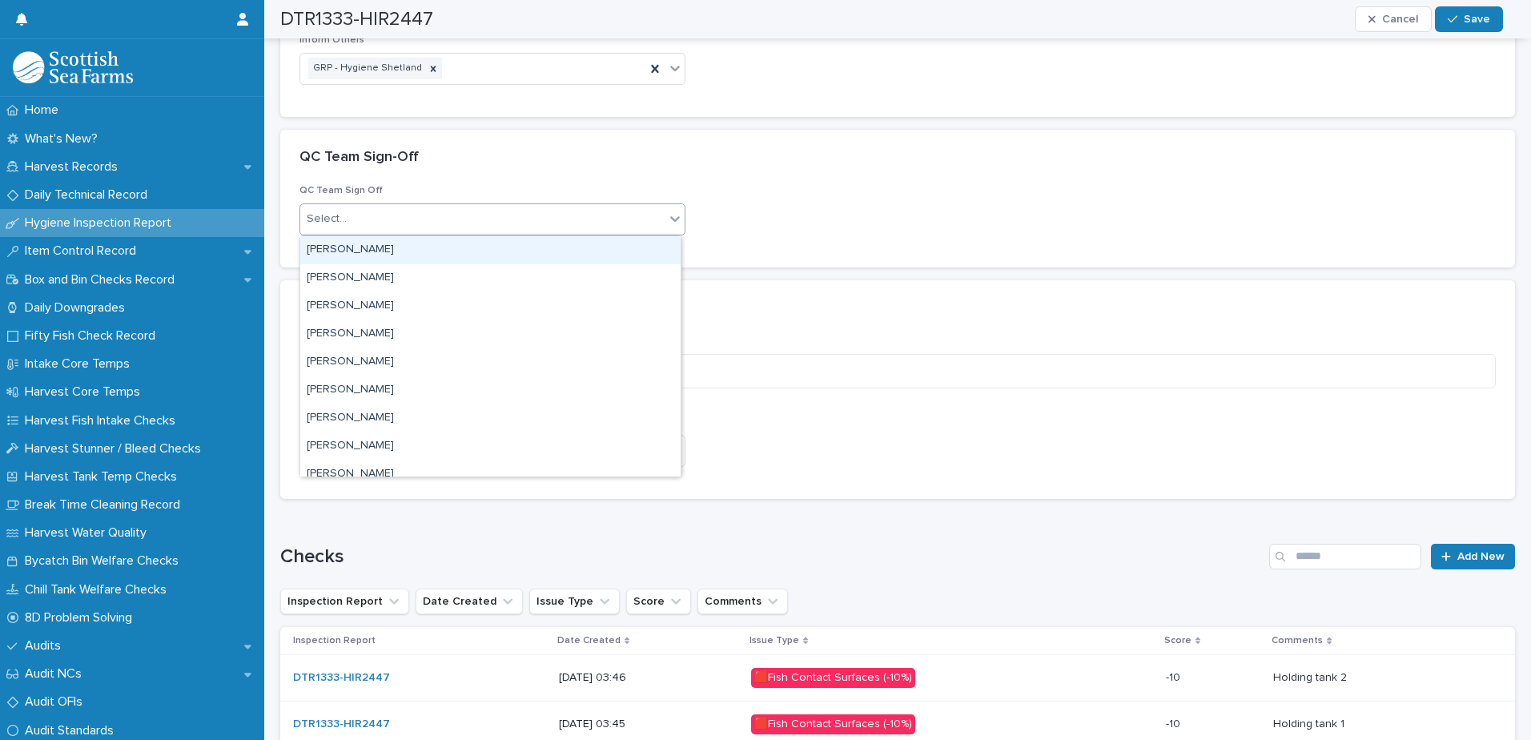
click at [444, 227] on div "Select..." at bounding box center [482, 219] width 364 height 26
type input "****"
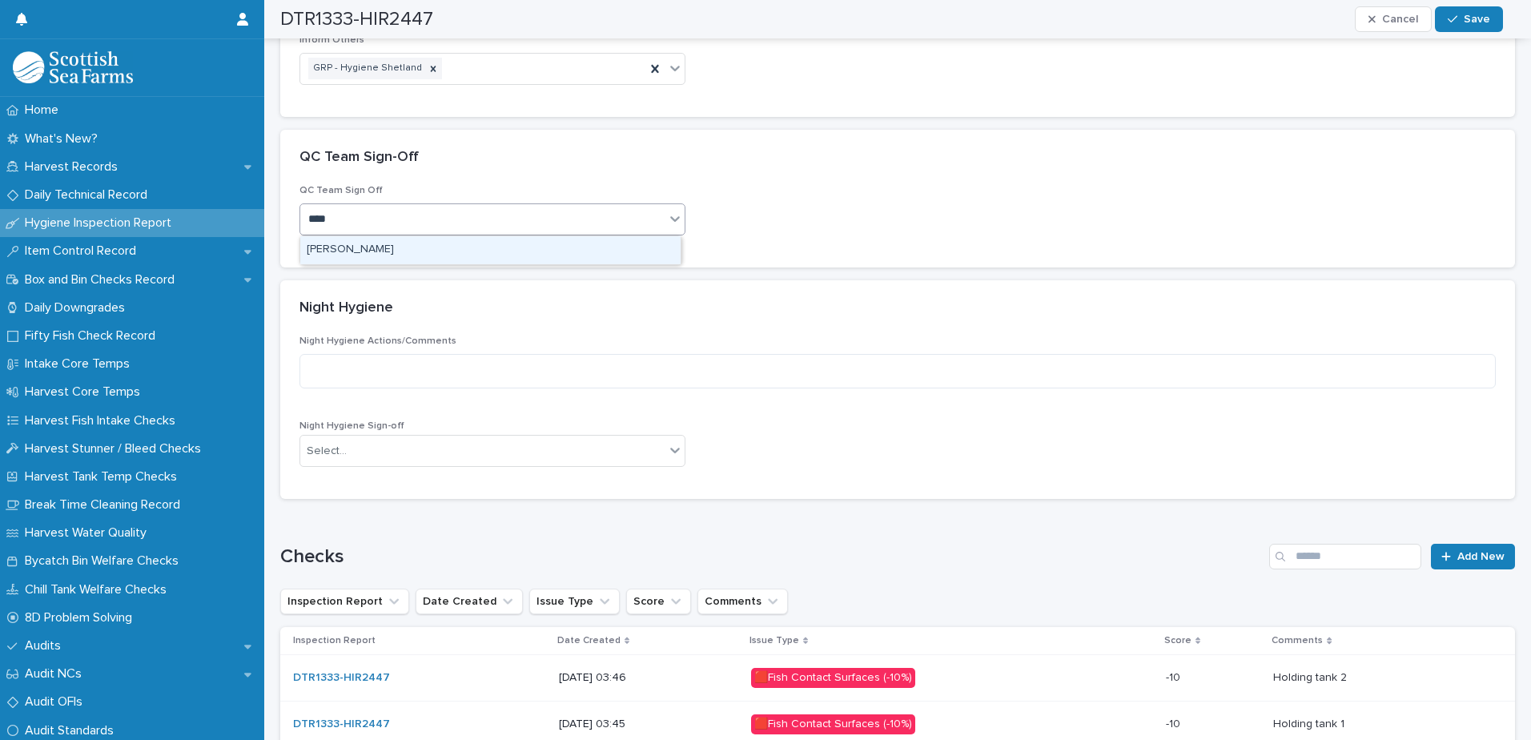
click at [420, 246] on div "[PERSON_NAME]" at bounding box center [490, 250] width 380 height 28
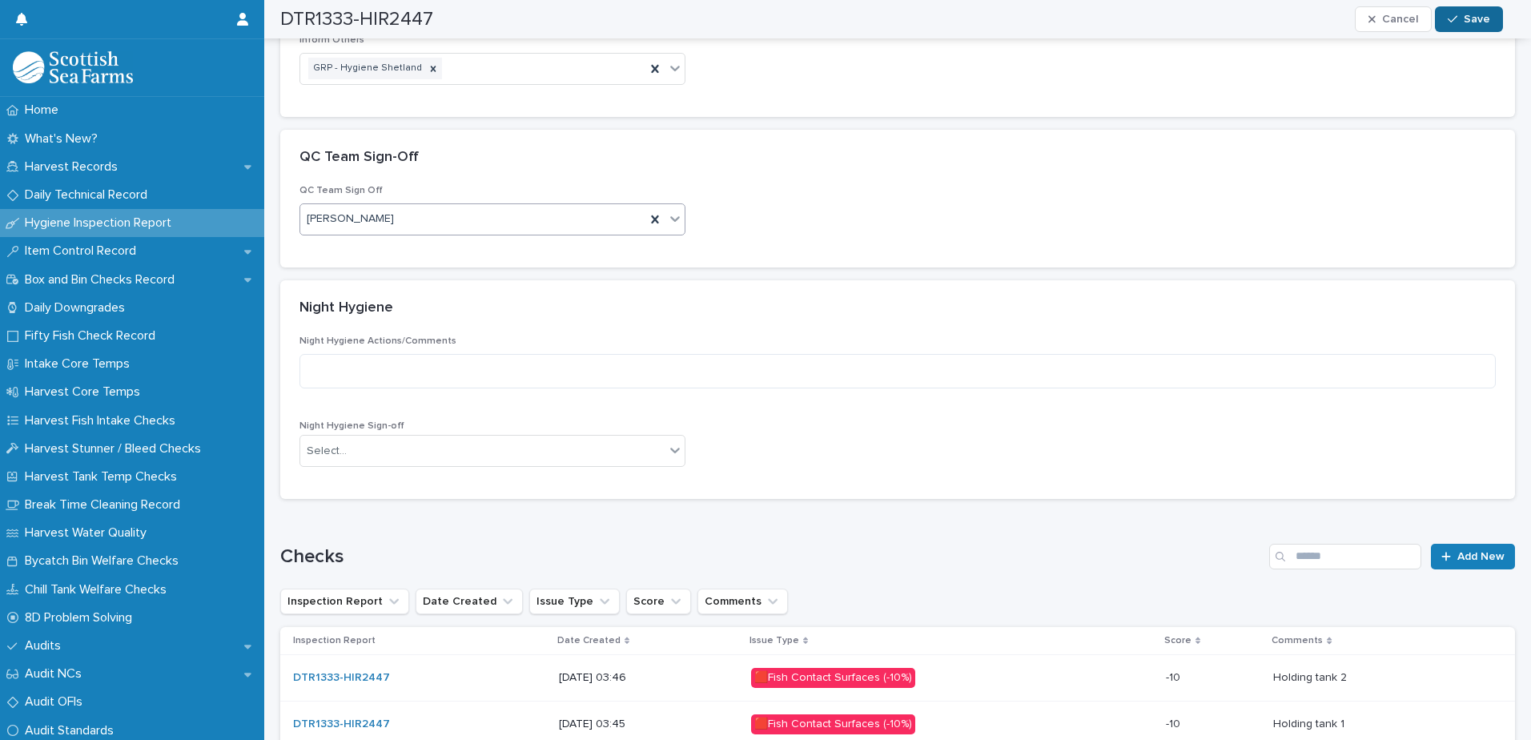
click at [1471, 24] on span "Save" at bounding box center [1477, 19] width 26 height 11
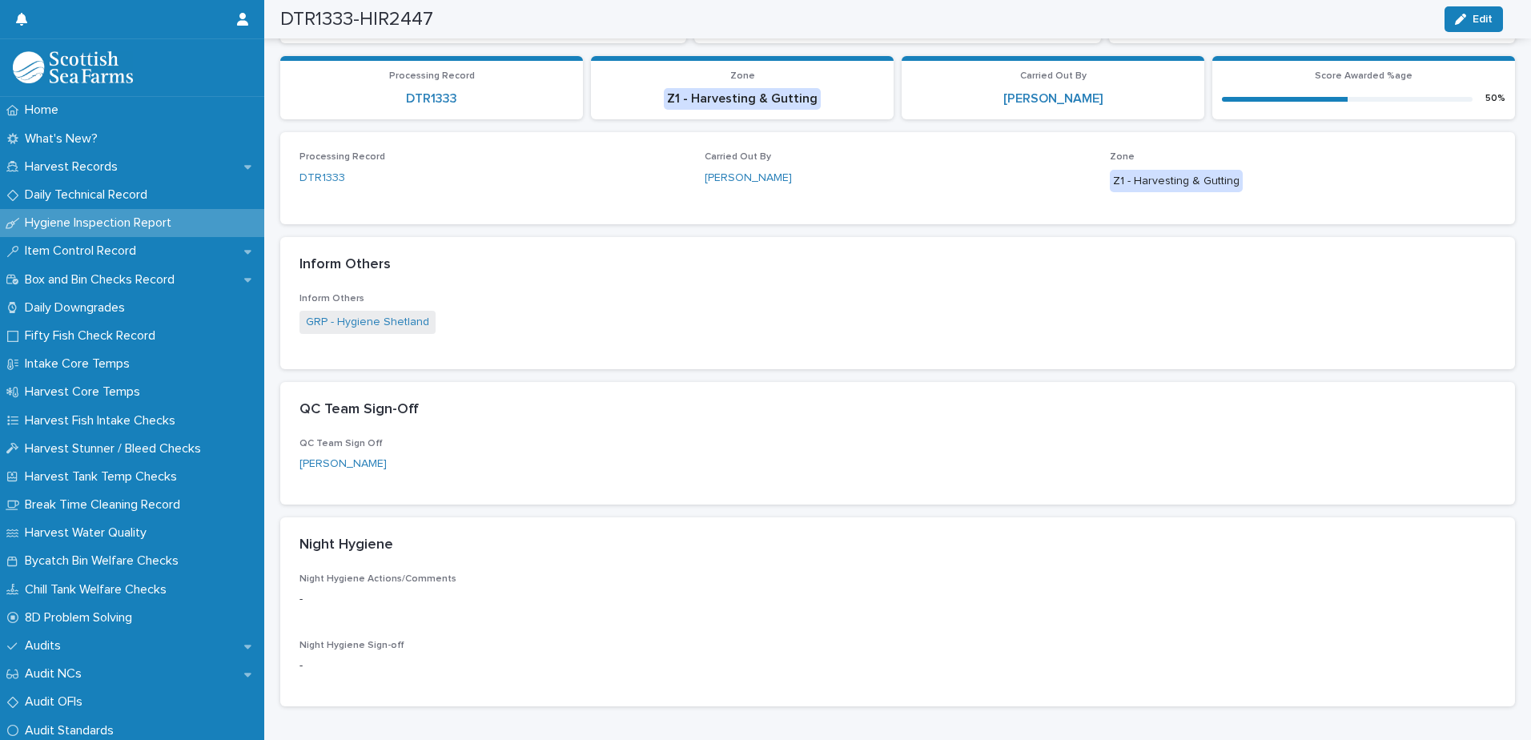
scroll to position [0, 0]
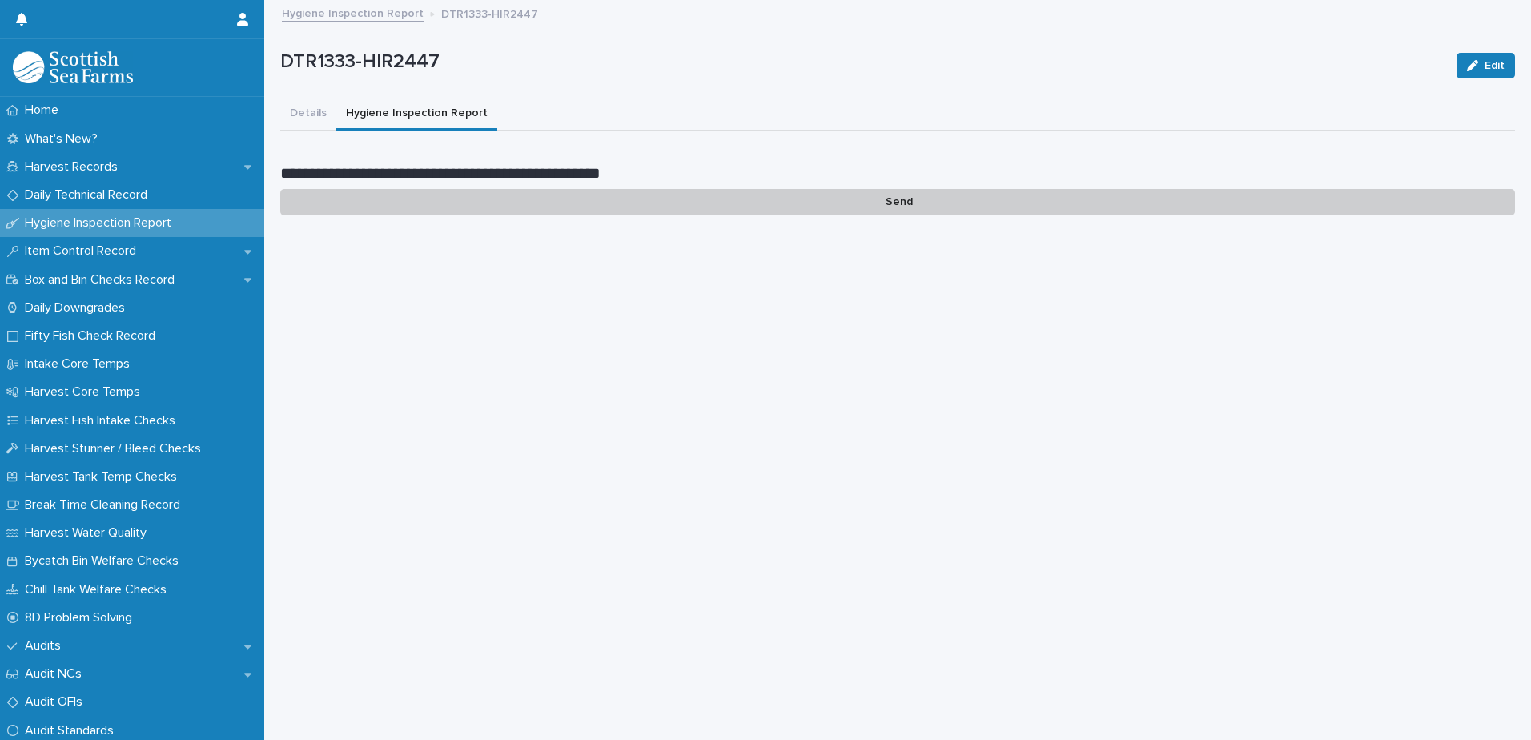
click at [400, 114] on button "Hygiene Inspection Report" at bounding box center [416, 115] width 161 height 34
click at [888, 201] on p "Send" at bounding box center [897, 202] width 1235 height 26
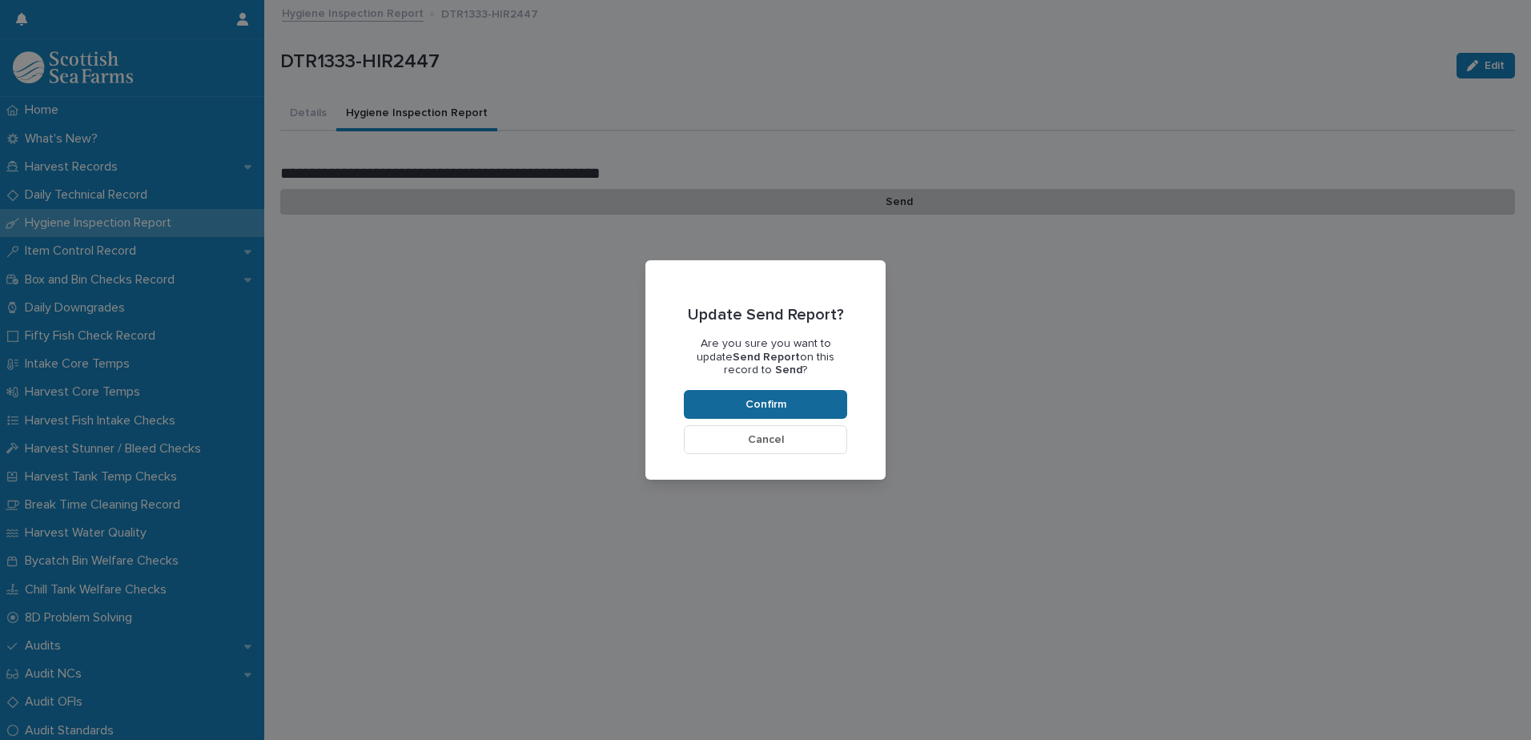
click at [786, 398] on button "Confirm" at bounding box center [765, 404] width 163 height 29
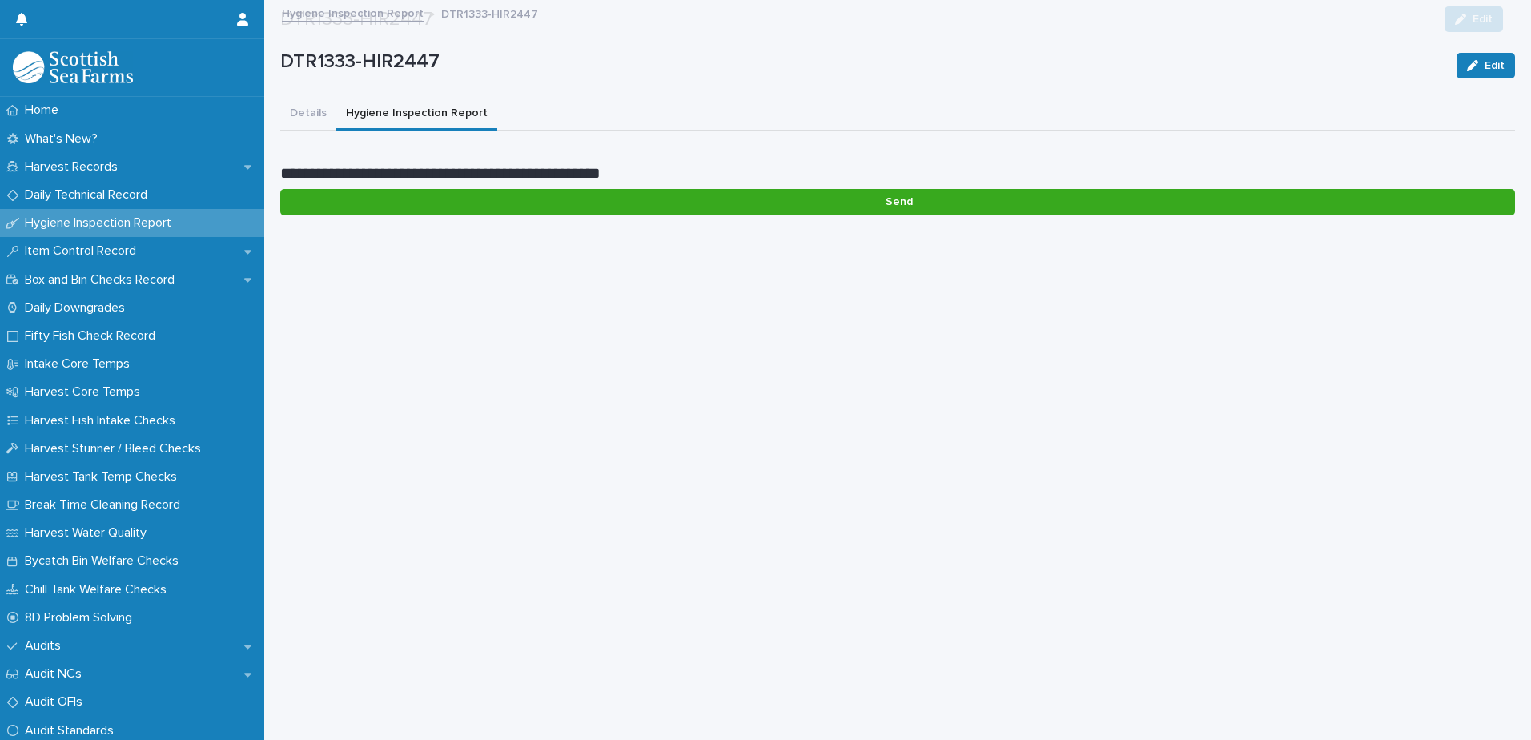
scroll to position [135, 0]
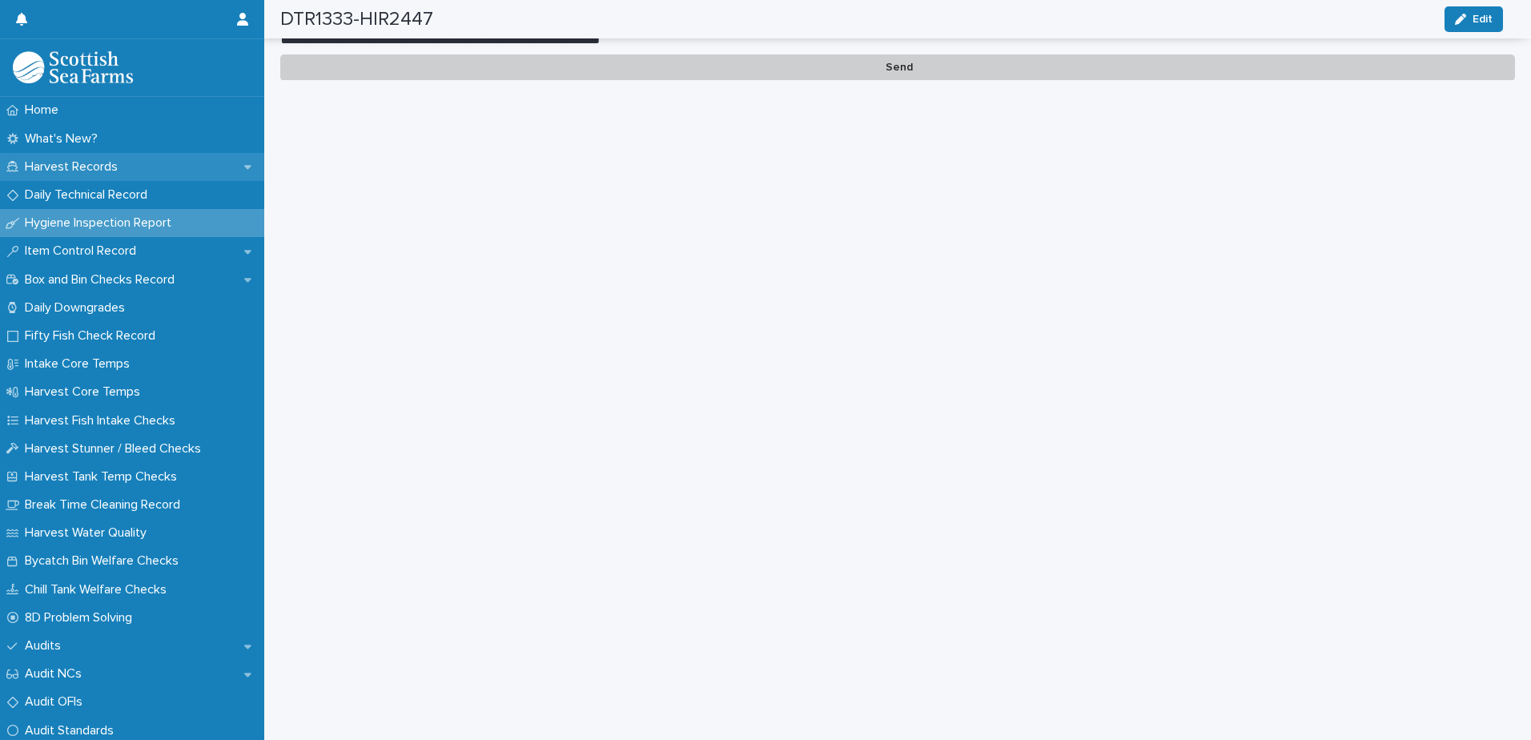
click at [92, 167] on p "Harvest Records" at bounding box center [74, 166] width 112 height 15
